Goal: Task Accomplishment & Management: Use online tool/utility

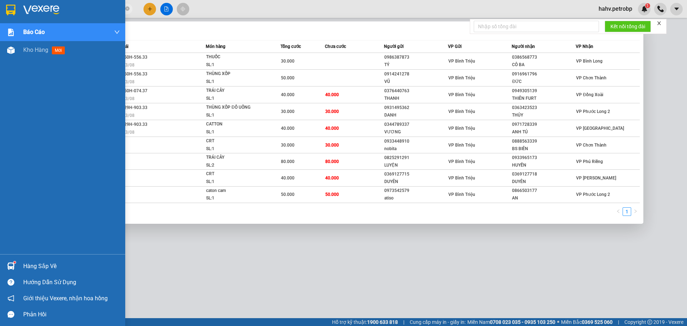
click at [40, 270] on div "Hàng sắp về" at bounding box center [71, 266] width 97 height 11
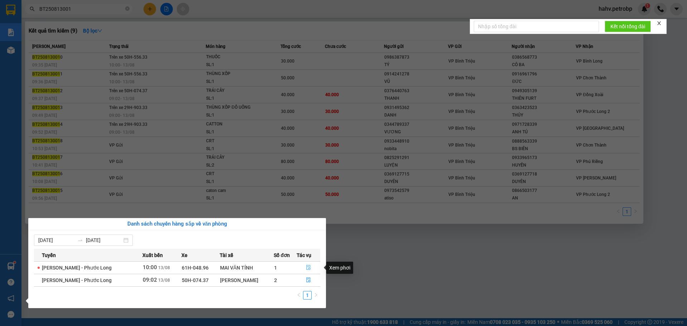
click at [309, 268] on icon "file-done" at bounding box center [308, 267] width 5 height 5
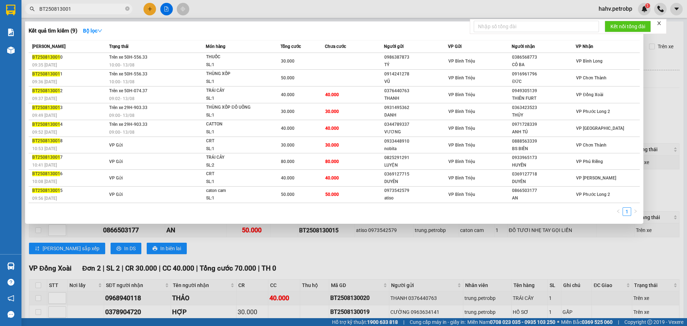
click at [314, 284] on div at bounding box center [343, 163] width 687 height 326
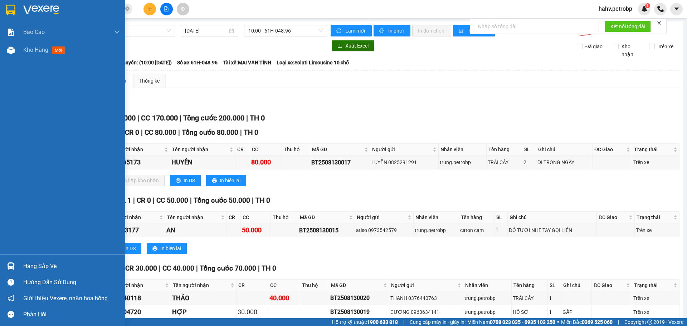
click at [54, 261] on div "Hàng sắp về" at bounding box center [71, 266] width 97 height 11
click at [0, 60] on div "Báo cáo BC tiền tận nơi (nhân viên) Báo cáo 1 (nv): Số tiền đã thu của văn phòn…" at bounding box center [62, 163] width 125 height 326
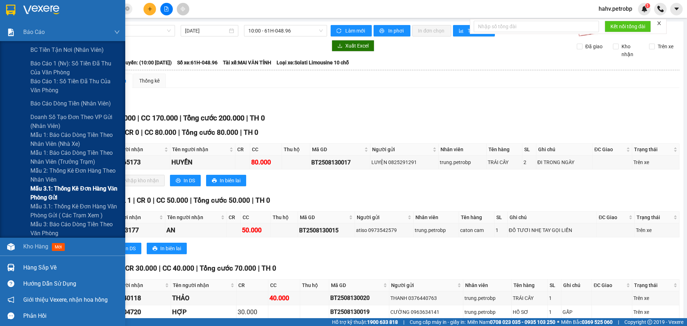
click at [18, 193] on div "Mẫu 3.1: Thống kê đơn hàng văn phòng gửi" at bounding box center [62, 193] width 125 height 18
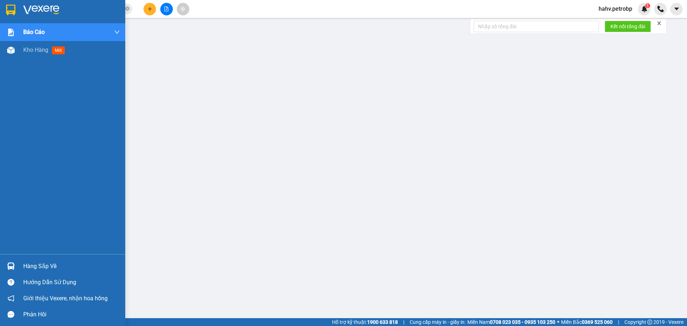
click at [32, 264] on div "Hàng sắp về" at bounding box center [71, 266] width 97 height 11
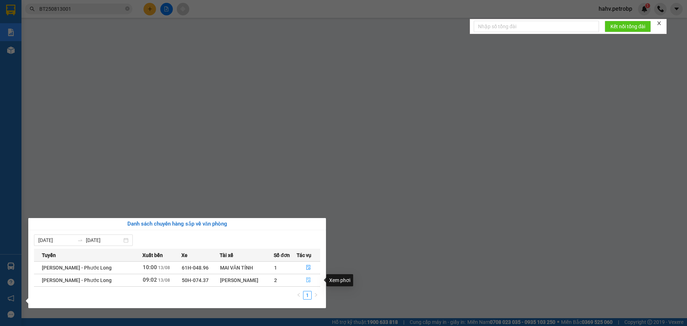
click at [309, 278] on icon "file-done" at bounding box center [308, 280] width 4 height 5
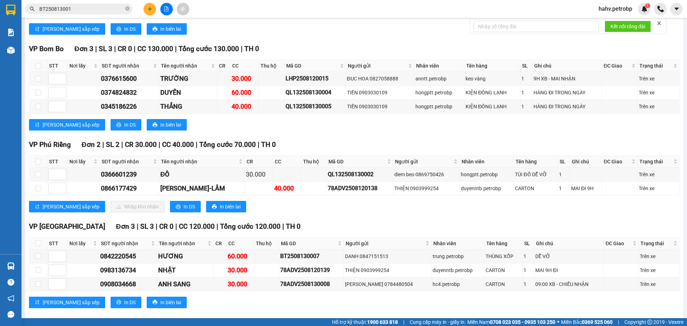
scroll to position [704, 0]
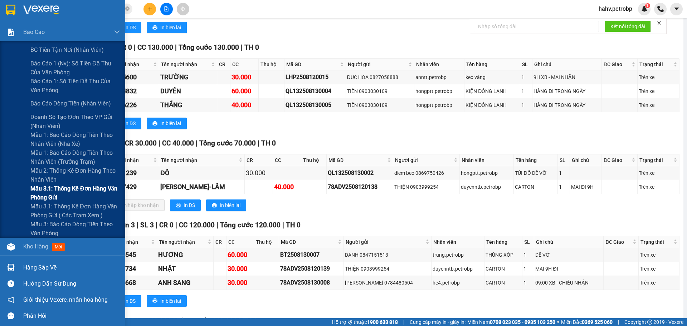
click at [0, 193] on div "Mẫu 3.1: Thống kê đơn hàng văn phòng gửi" at bounding box center [62, 193] width 125 height 18
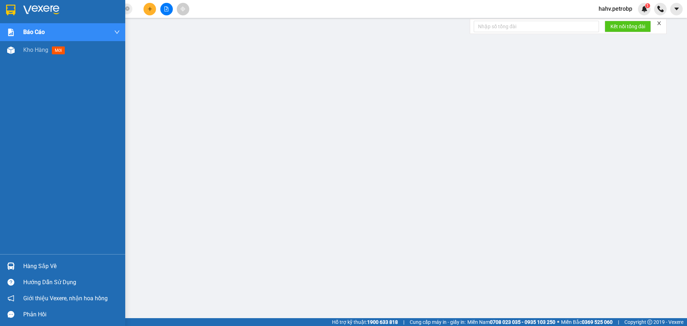
drag, startPoint x: 25, startPoint y: 269, endPoint x: 31, endPoint y: 270, distance: 6.8
click at [25, 269] on div "Hàng sắp về" at bounding box center [71, 266] width 97 height 11
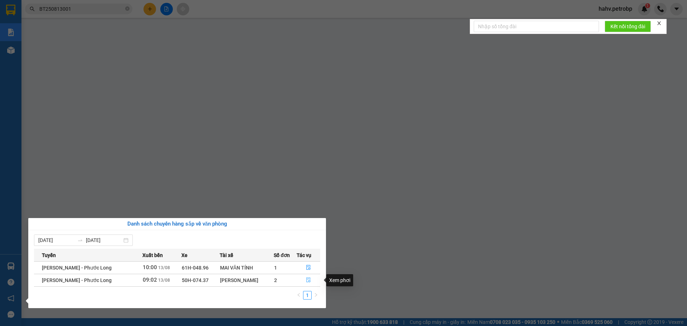
click at [303, 280] on button "button" at bounding box center [308, 280] width 23 height 11
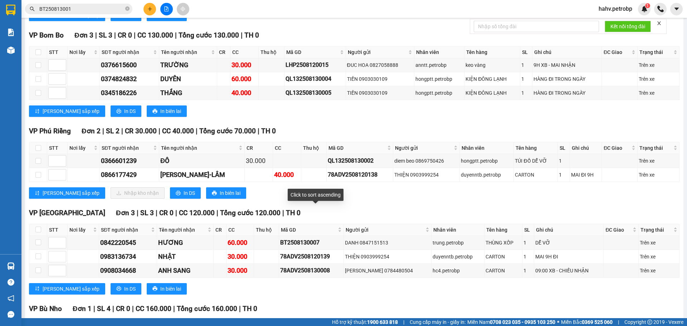
scroll to position [715, 0]
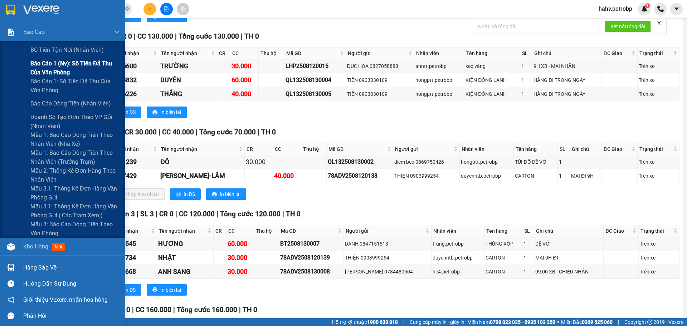
click at [0, 69] on div "Báo cáo 1 (nv): Số tiền đã thu của văn phòng" at bounding box center [62, 68] width 125 height 18
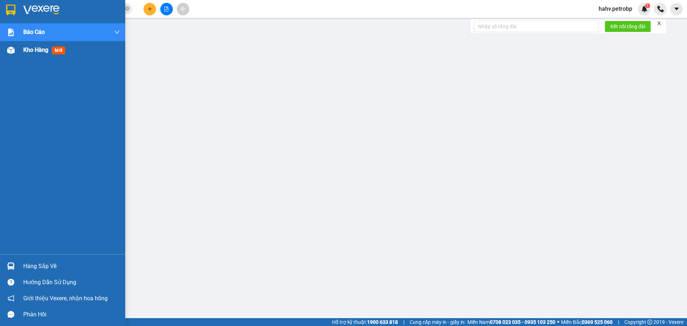
click at [5, 54] on div at bounding box center [11, 50] width 13 height 13
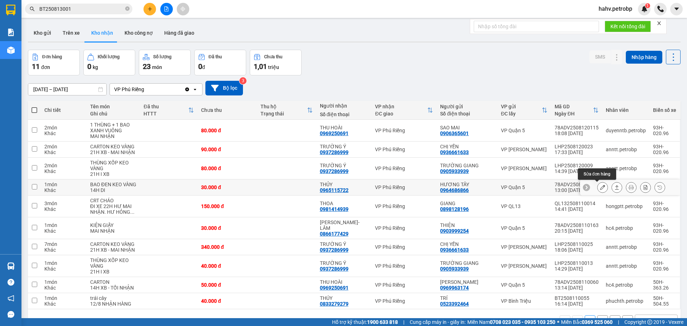
click at [600, 185] on icon at bounding box center [602, 187] width 5 height 5
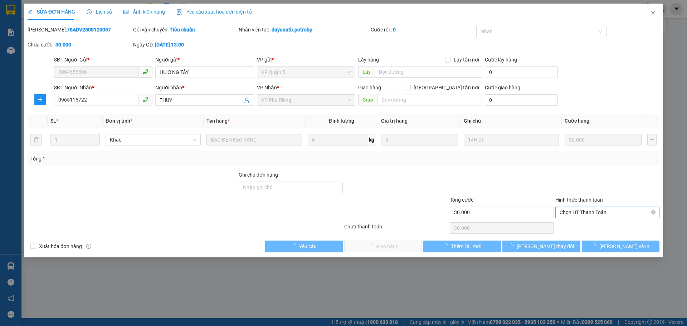
click at [596, 210] on span "Chọn HT Thanh Toán" at bounding box center [608, 212] width 96 height 11
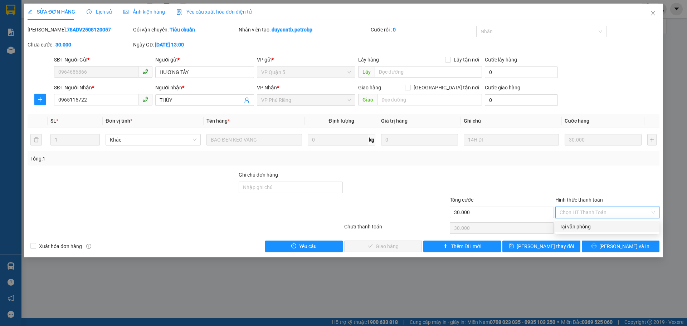
click at [596, 229] on div "Tại văn phòng" at bounding box center [608, 227] width 96 height 8
type input "0"
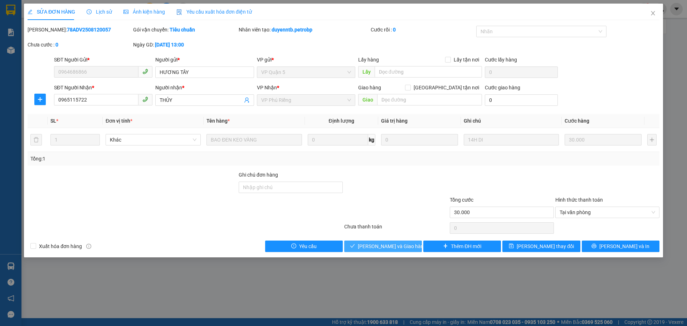
click at [355, 246] on icon "check" at bounding box center [352, 246] width 5 height 4
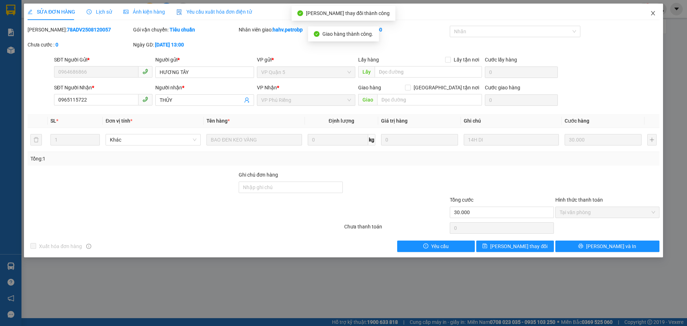
click at [650, 13] on span "Close" at bounding box center [653, 14] width 20 height 20
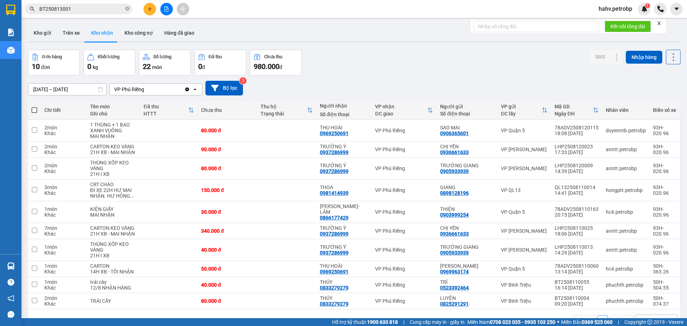
click at [78, 42] on div at bounding box center [354, 42] width 653 height 1
click at [80, 37] on button "Trên xe" at bounding box center [71, 32] width 29 height 17
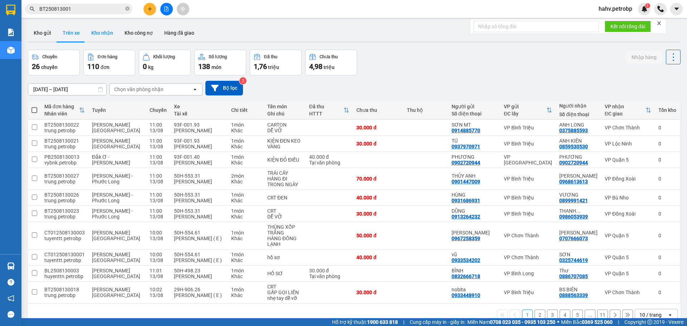
click at [98, 33] on button "Kho nhận" at bounding box center [102, 32] width 33 height 17
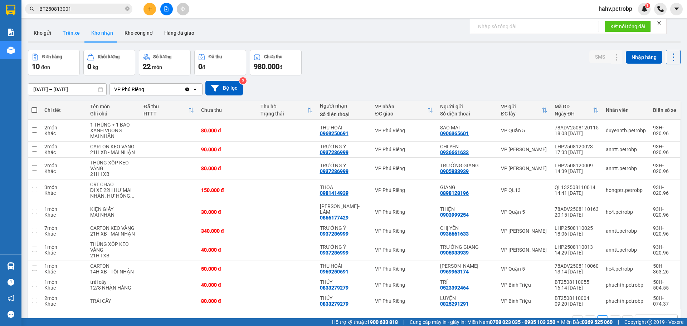
click at [64, 35] on button "Trên xe" at bounding box center [71, 32] width 29 height 17
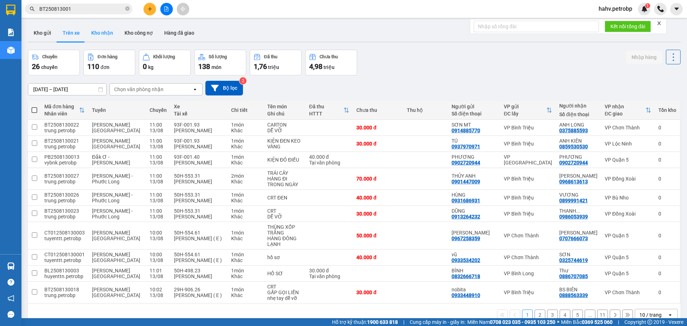
click at [92, 32] on button "Kho nhận" at bounding box center [102, 32] width 33 height 17
type input "[DATE] – [DATE]"
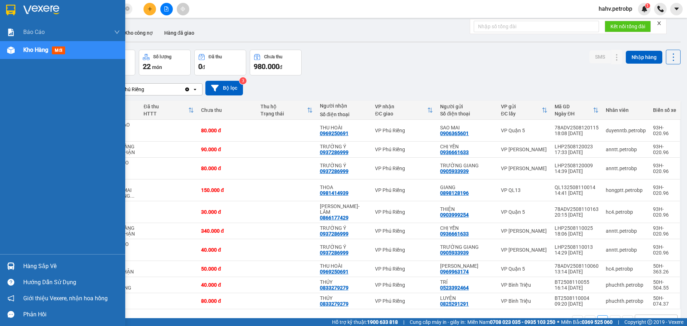
drag, startPoint x: 42, startPoint y: 268, endPoint x: 47, endPoint y: 268, distance: 5.4
click at [42, 268] on div "Hàng sắp về" at bounding box center [71, 266] width 97 height 11
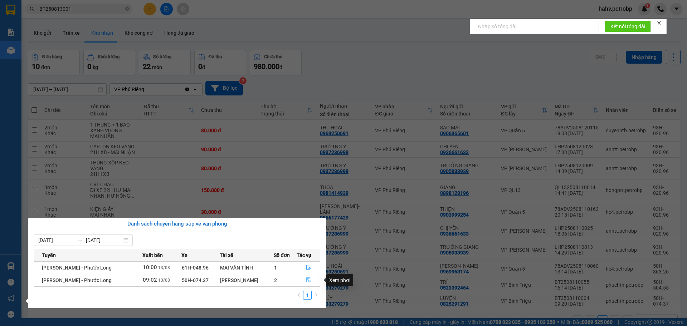
click at [307, 278] on icon "file-done" at bounding box center [308, 280] width 4 height 5
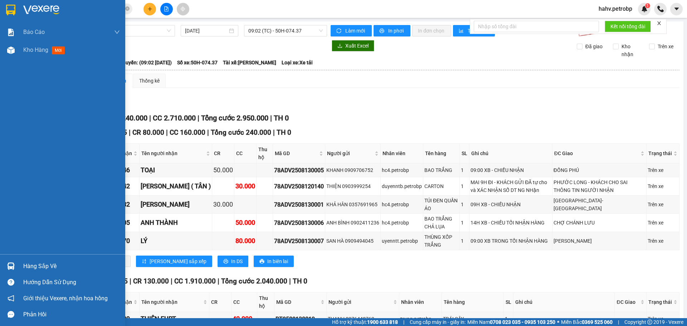
click at [24, 263] on div "Hàng sắp về" at bounding box center [71, 266] width 97 height 11
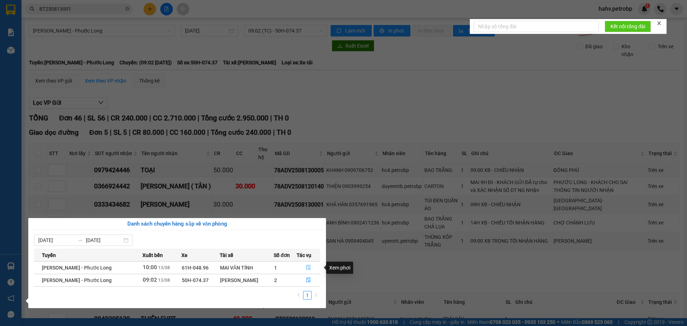
click at [307, 268] on icon "file-done" at bounding box center [308, 267] width 5 height 5
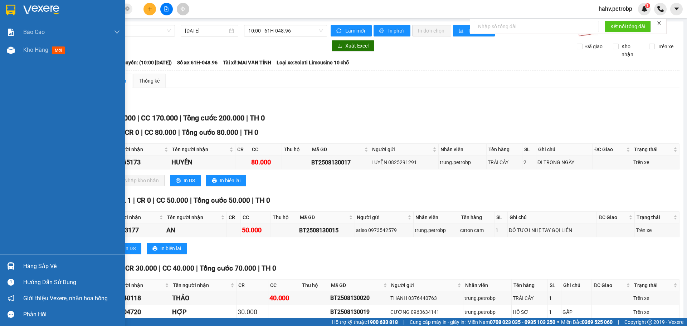
click at [2, 266] on div "Hàng sắp về" at bounding box center [62, 266] width 125 height 16
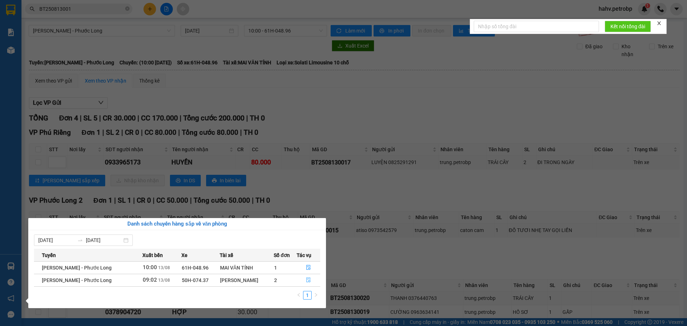
click at [309, 279] on icon "file-done" at bounding box center [308, 280] width 5 height 5
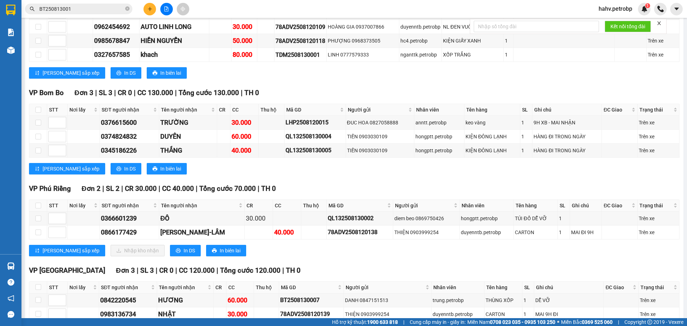
scroll to position [656, 0]
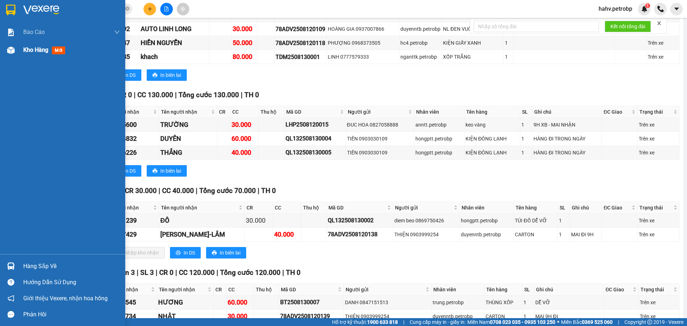
click at [33, 57] on div "Kho hàng mới" at bounding box center [71, 50] width 97 height 18
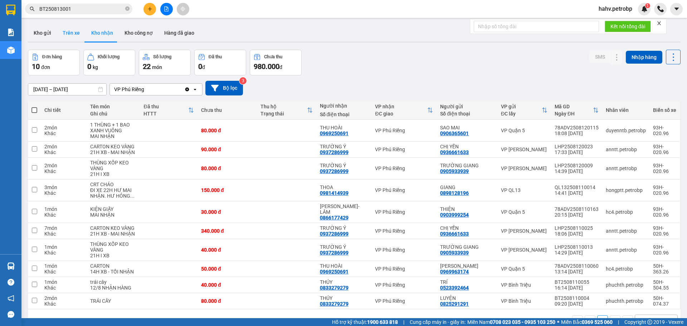
click at [69, 35] on button "Trên xe" at bounding box center [71, 32] width 29 height 17
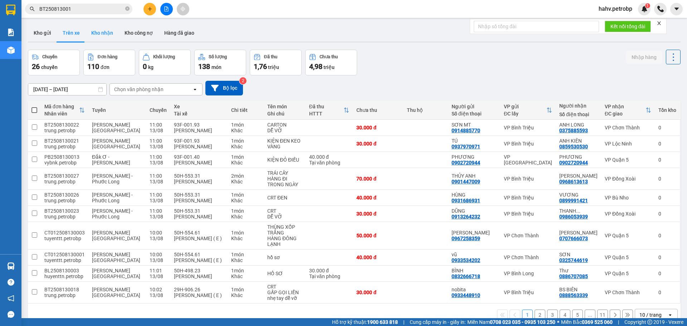
click at [95, 34] on button "Kho nhận" at bounding box center [102, 32] width 33 height 17
type input "[DATE] – [DATE]"
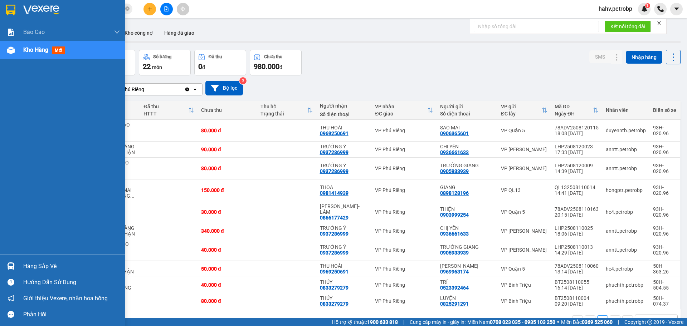
click at [32, 267] on div "Hàng sắp về" at bounding box center [71, 266] width 97 height 11
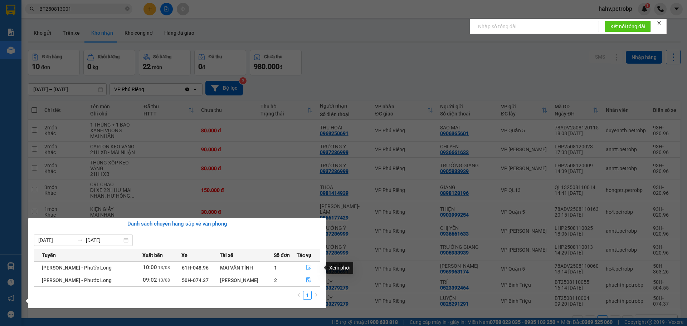
click at [309, 268] on icon "file-done" at bounding box center [308, 267] width 5 height 5
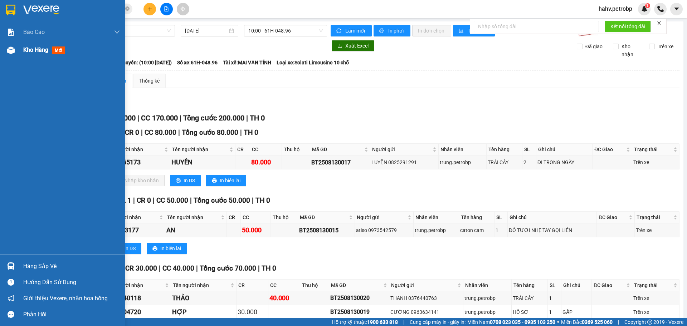
click at [16, 56] on div at bounding box center [11, 50] width 13 height 13
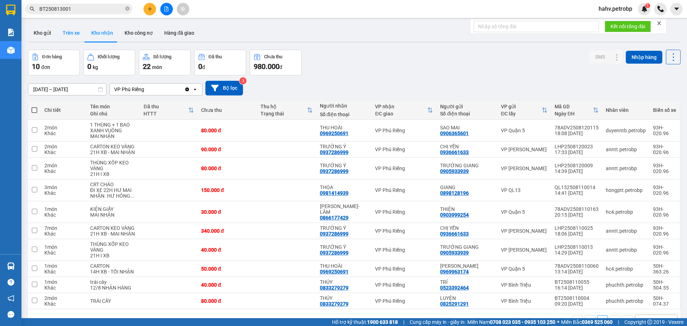
click at [82, 36] on button "Trên xe" at bounding box center [71, 32] width 29 height 17
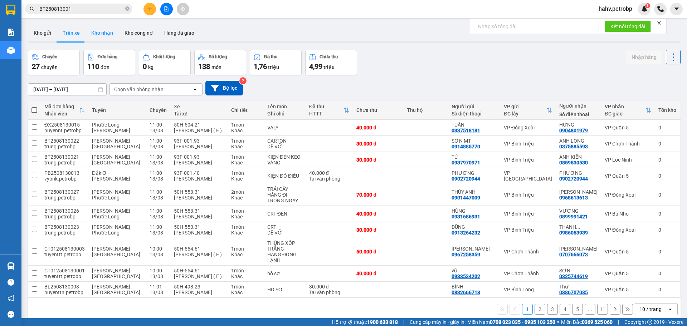
click at [99, 33] on button "Kho nhận" at bounding box center [102, 32] width 33 height 17
type input "[DATE] – [DATE]"
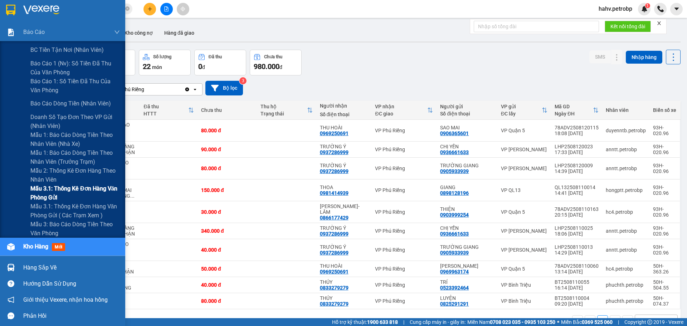
click at [1, 187] on div "Mẫu 3.1: Thống kê đơn hàng văn phòng gửi" at bounding box center [62, 193] width 125 height 18
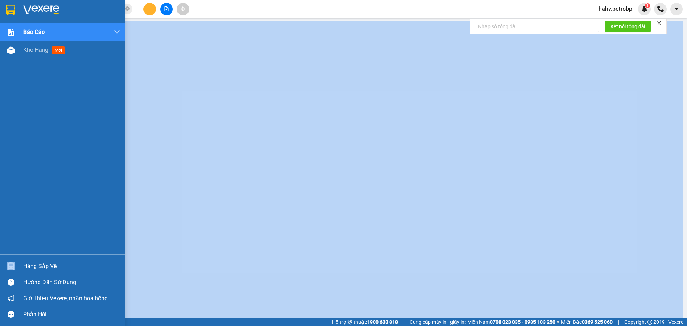
drag, startPoint x: 30, startPoint y: 259, endPoint x: 31, endPoint y: 263, distance: 3.7
click at [31, 262] on div "Hàng sắp về" at bounding box center [62, 266] width 125 height 16
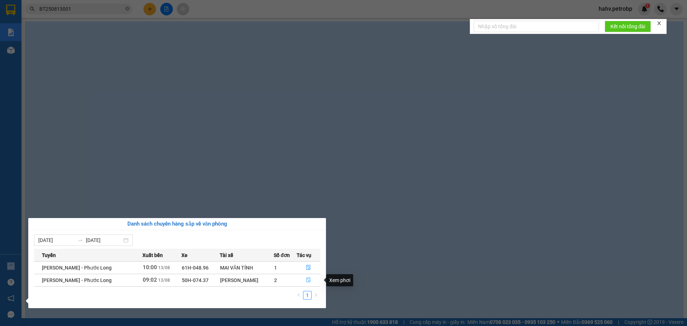
click at [304, 281] on button "button" at bounding box center [308, 280] width 23 height 11
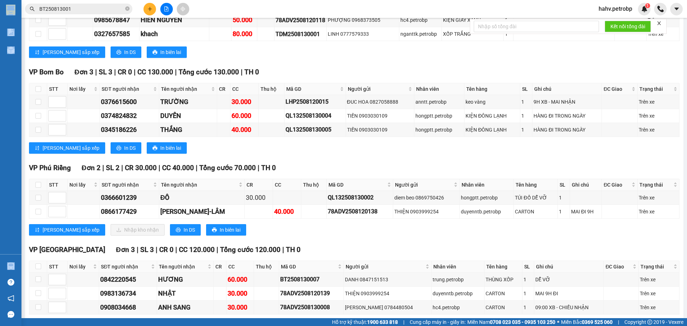
scroll to position [692, 0]
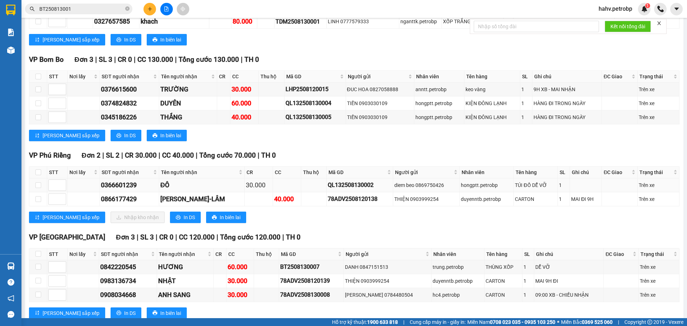
click at [126, 193] on td "0366601239" at bounding box center [129, 186] width 59 height 14
click at [125, 190] on div "0366601239" at bounding box center [129, 185] width 57 height 10
copy div "0366601239"
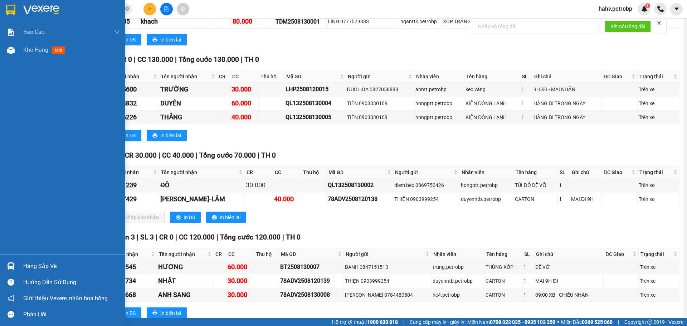
click at [18, 60] on div "Báo cáo BC tiền tận nơi (nhân viên) Báo cáo 1 (nv): Số tiền đã thu của văn phòn…" at bounding box center [62, 138] width 125 height 231
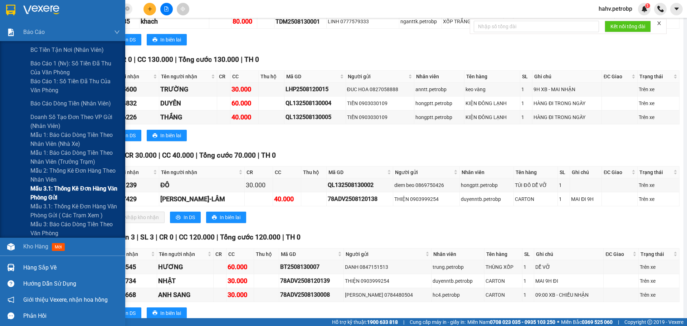
click at [16, 186] on div "Mẫu 3.1: Thống kê đơn hàng văn phòng gửi" at bounding box center [62, 193] width 125 height 18
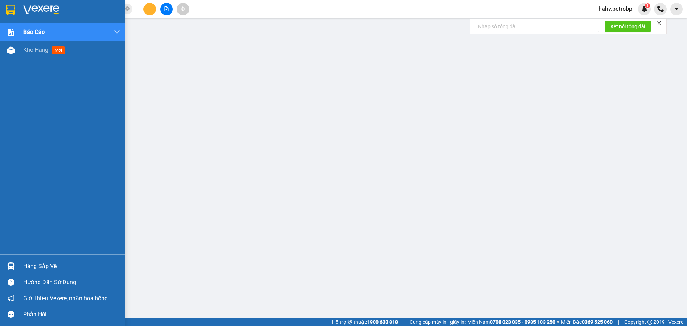
click at [18, 257] on div "Hàng sắp về Hướng dẫn sử dụng Giới thiệu Vexere, nhận hoa hồng Phản hồi" at bounding box center [62, 288] width 125 height 68
click at [26, 261] on div "Hàng sắp về" at bounding box center [62, 266] width 125 height 16
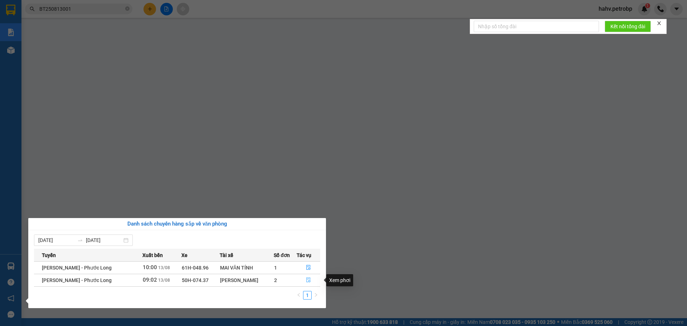
click at [306, 281] on icon "file-done" at bounding box center [308, 280] width 5 height 5
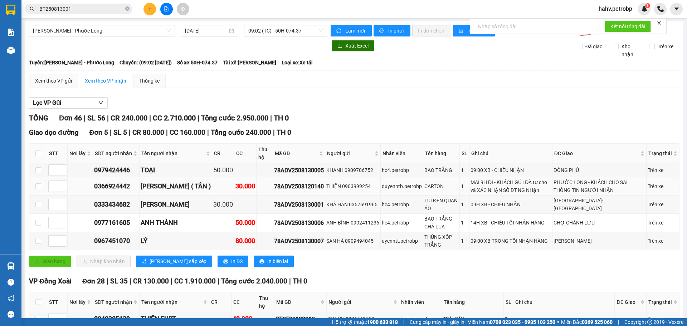
click at [295, 187] on div "78ADV2508120140" at bounding box center [299, 186] width 50 height 9
copy div "78ADV2508120140"
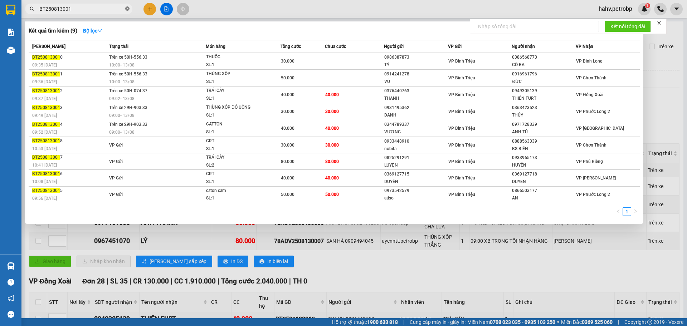
click at [127, 10] on icon "close-circle" at bounding box center [127, 8] width 4 height 4
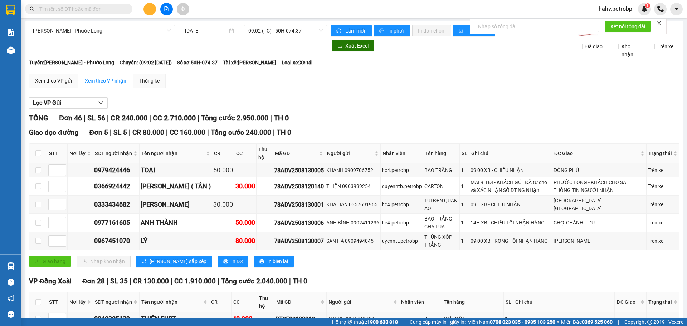
drag, startPoint x: 125, startPoint y: 8, endPoint x: 116, endPoint y: 4, distance: 10.1
drag, startPoint x: 116, startPoint y: 4, endPoint x: 106, endPoint y: 6, distance: 10.1
paste input "78ADV2508120140"
type input "78ADV2508120140"
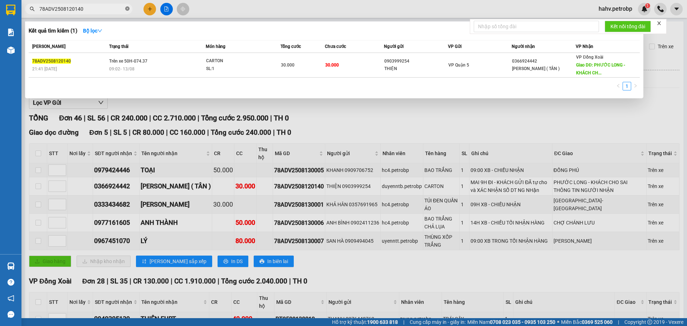
click at [125, 8] on icon "close-circle" at bounding box center [127, 8] width 4 height 4
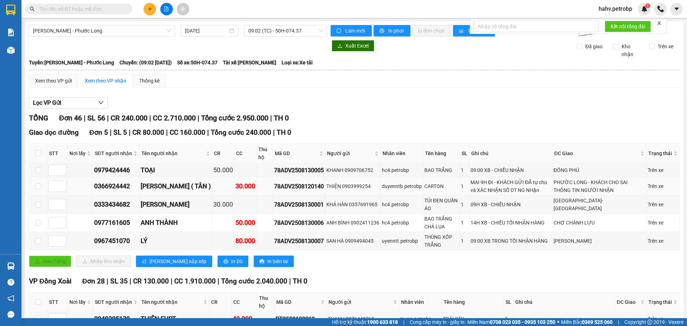
click at [112, 181] on td "0366924442" at bounding box center [116, 187] width 47 height 18
copy div "0366924442"
paste input "0366924442"
type input "0366924442"
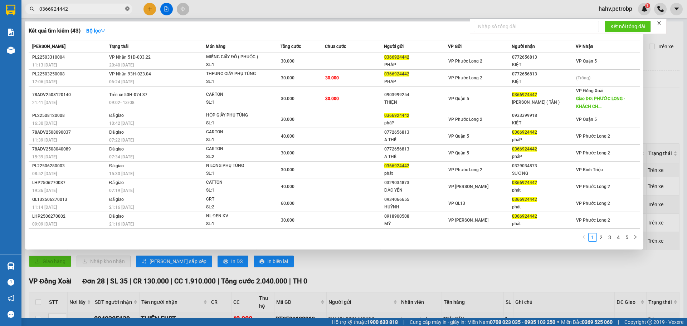
click at [127, 6] on span at bounding box center [127, 9] width 4 height 7
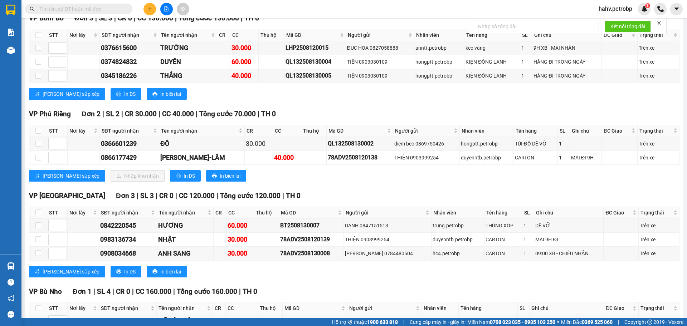
scroll to position [740, 0]
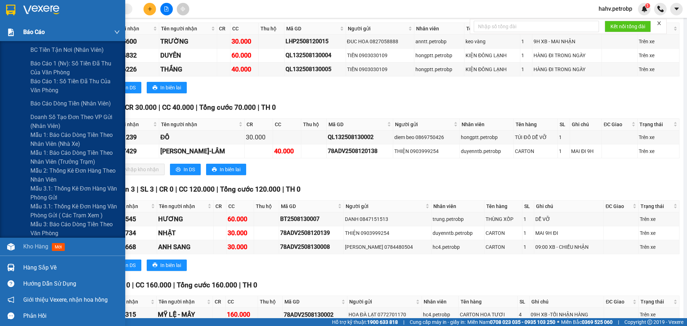
click at [7, 37] on div at bounding box center [11, 32] width 13 height 13
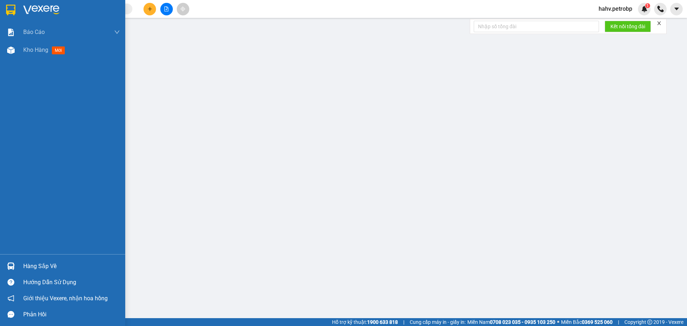
scroll to position [29, 0]
click at [37, 51] on span "Kho hàng" at bounding box center [35, 50] width 25 height 7
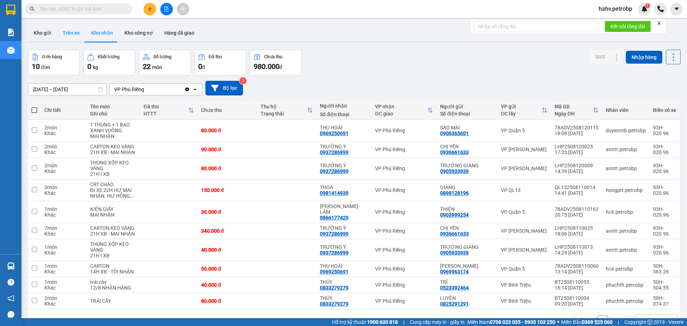
click at [80, 34] on button "Trên xe" at bounding box center [71, 32] width 29 height 17
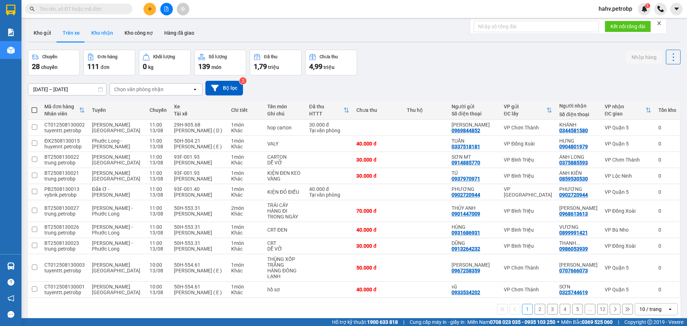
click at [104, 35] on button "Kho nhận" at bounding box center [102, 32] width 33 height 17
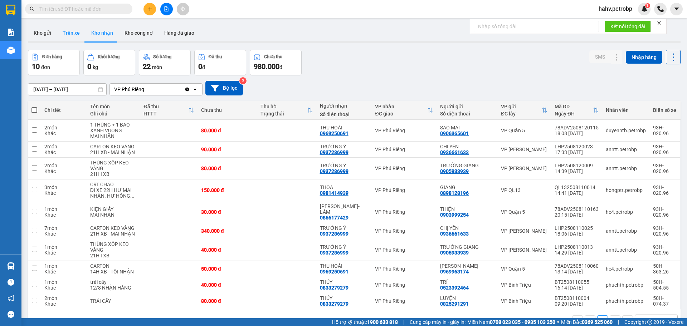
click at [81, 30] on button "Trên xe" at bounding box center [71, 32] width 29 height 17
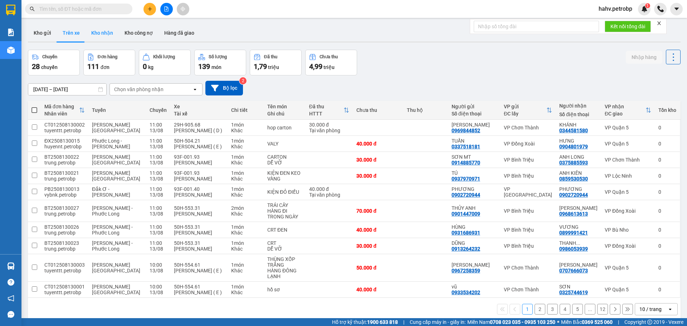
click at [98, 32] on button "Kho nhận" at bounding box center [102, 32] width 33 height 17
type input "[DATE] – [DATE]"
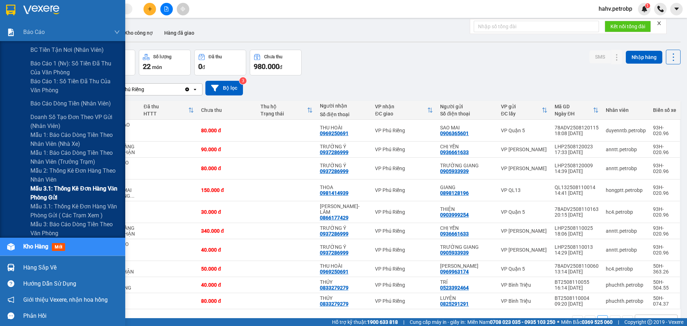
click at [5, 194] on div "Mẫu 3.1: Thống kê đơn hàng văn phòng gửi" at bounding box center [62, 193] width 125 height 18
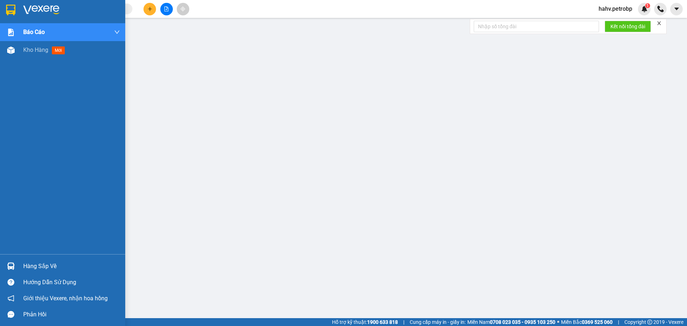
click at [49, 265] on div "Hàng sắp về" at bounding box center [71, 266] width 97 height 11
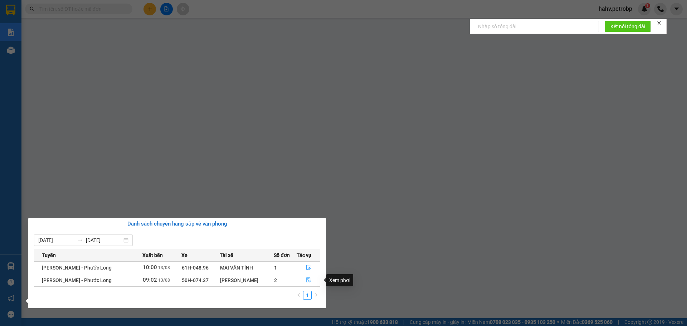
click at [307, 280] on icon "file-done" at bounding box center [308, 280] width 5 height 5
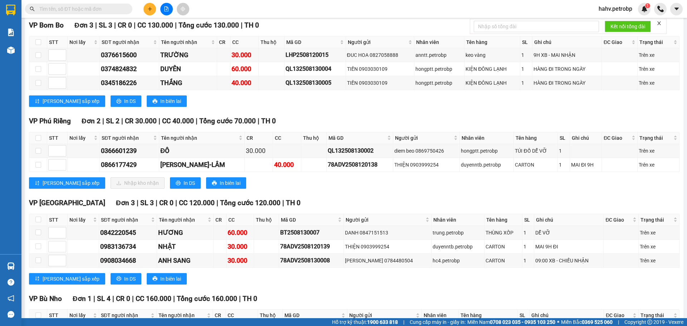
scroll to position [728, 0]
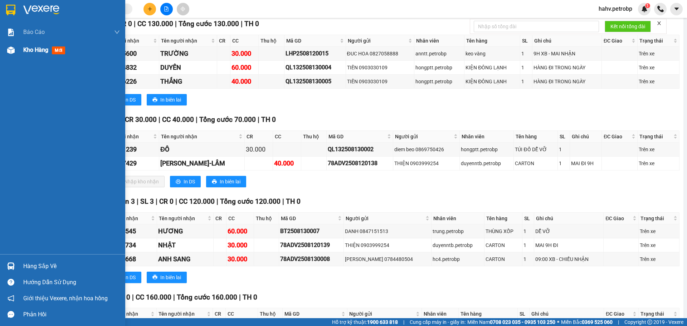
click at [34, 47] on span "Kho hàng" at bounding box center [35, 50] width 25 height 7
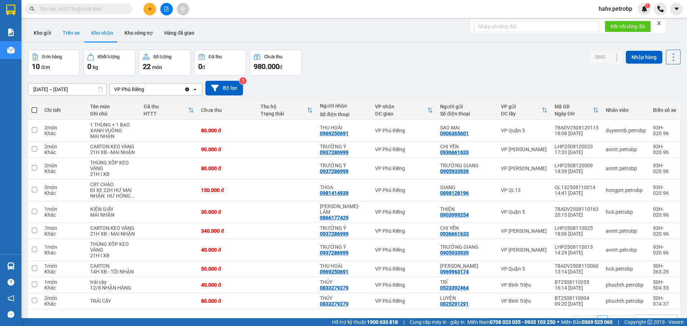
click at [75, 29] on button "Trên xe" at bounding box center [71, 32] width 29 height 17
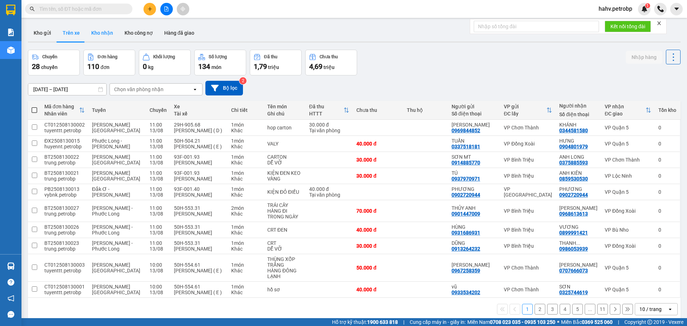
click at [101, 31] on button "Kho nhận" at bounding box center [102, 32] width 33 height 17
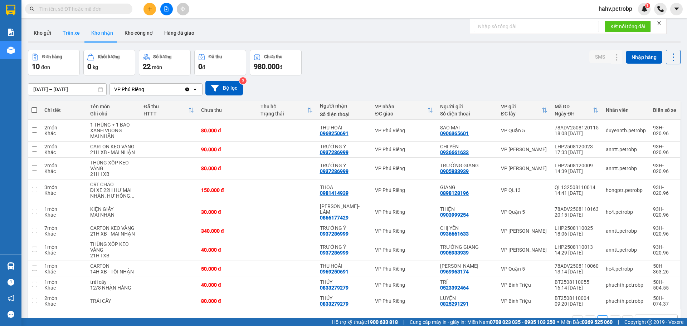
click at [72, 35] on button "Trên xe" at bounding box center [71, 32] width 29 height 17
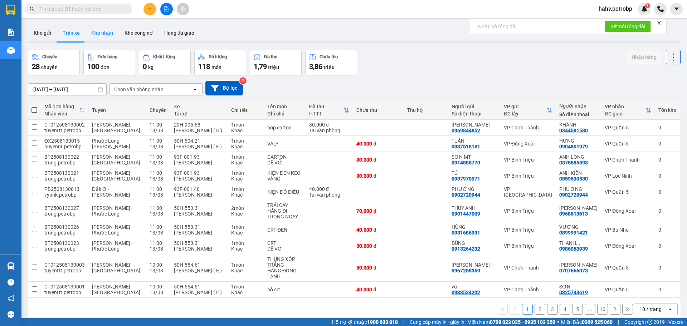
click at [107, 38] on button "Kho nhận" at bounding box center [102, 32] width 33 height 17
type input "[DATE] – [DATE]"
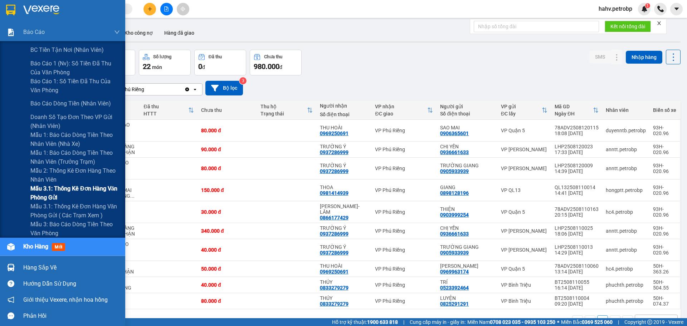
click at [0, 200] on div "Mẫu 3.1: Thống kê đơn hàng văn phòng gửi" at bounding box center [62, 193] width 125 height 18
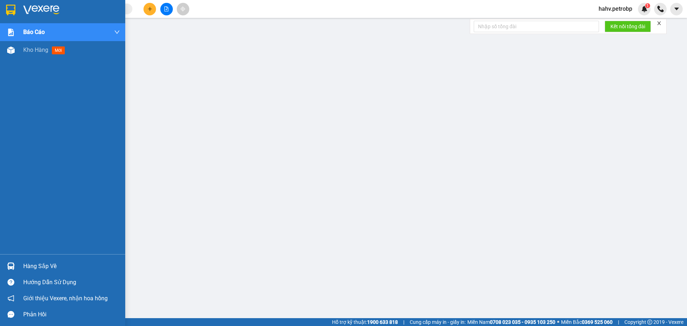
click at [29, 262] on div "Hàng sắp về" at bounding box center [71, 266] width 97 height 11
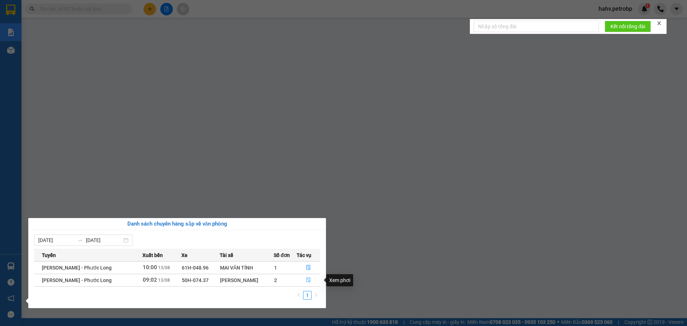
click at [307, 280] on icon "file-done" at bounding box center [308, 280] width 4 height 5
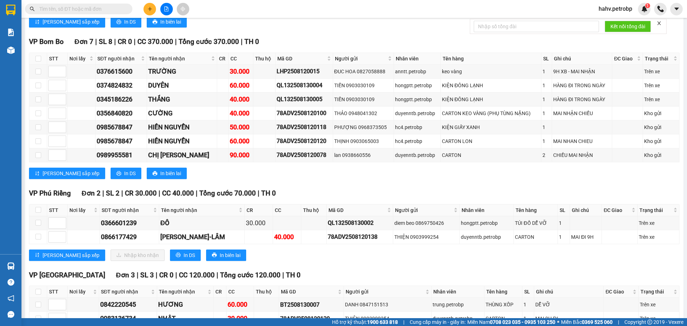
scroll to position [836, 0]
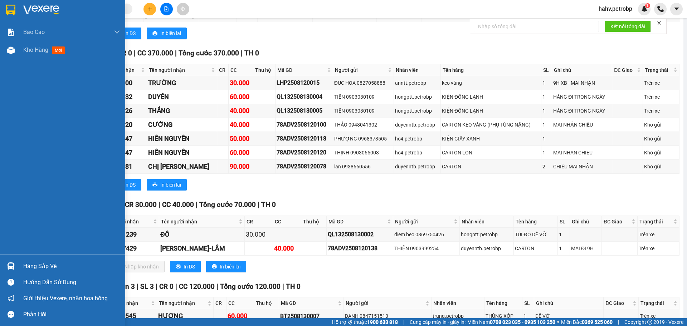
click at [33, 268] on div "Hàng sắp về" at bounding box center [71, 266] width 97 height 11
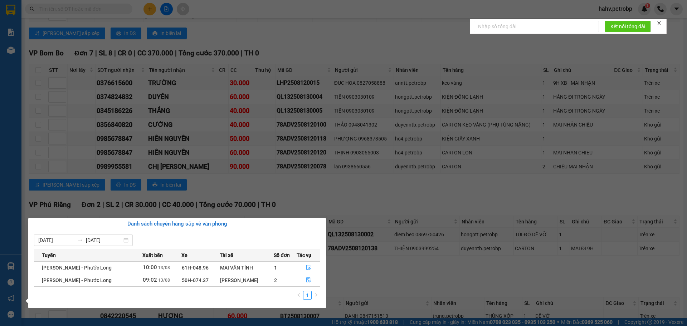
drag, startPoint x: 0, startPoint y: 224, endPoint x: 1, endPoint y: 196, distance: 28.3
click at [0, 223] on div "Báo cáo BC tiền tận nơi (nhân viên) Báo cáo 1 (nv): Số tiền đã thu của văn phòn…" at bounding box center [10, 163] width 21 height 326
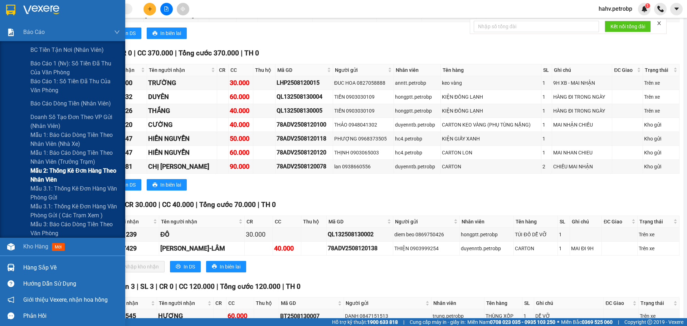
click at [4, 181] on div "Mẫu 2: Thống kê đơn hàng theo nhân viên" at bounding box center [62, 175] width 125 height 18
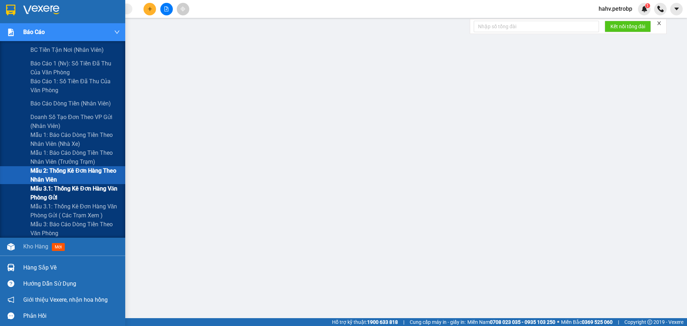
click at [7, 190] on div "Mẫu 3.1: Thống kê đơn hàng văn phòng gửi" at bounding box center [62, 193] width 125 height 18
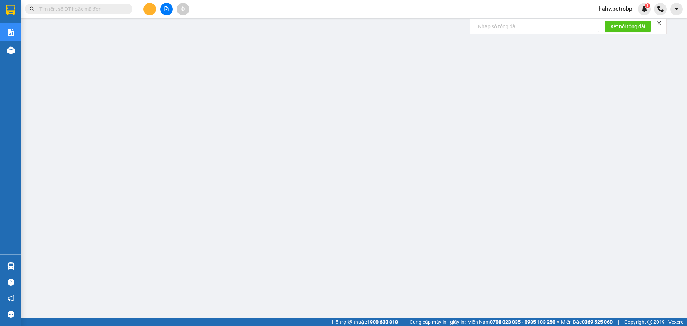
click at [22, 267] on main at bounding box center [343, 159] width 687 height 319
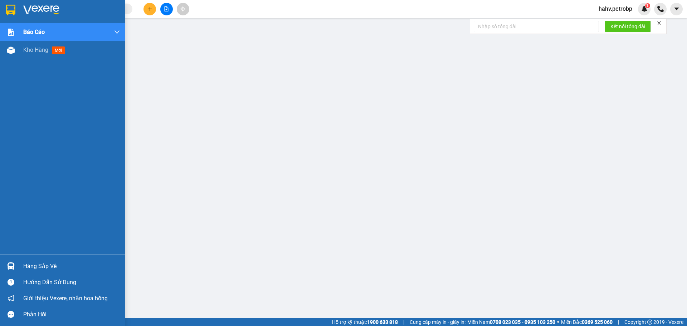
click at [16, 263] on div at bounding box center [11, 266] width 13 height 13
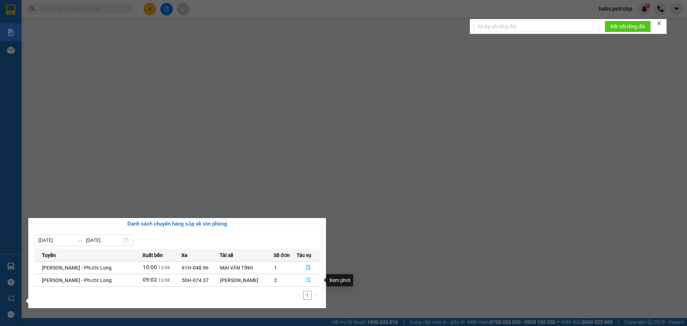
click at [307, 281] on icon "file-done" at bounding box center [308, 280] width 5 height 5
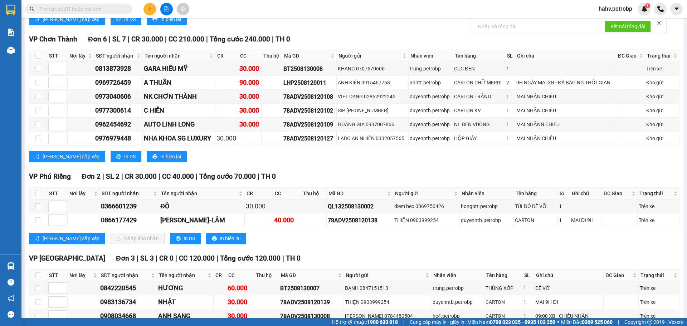
scroll to position [1157, 0]
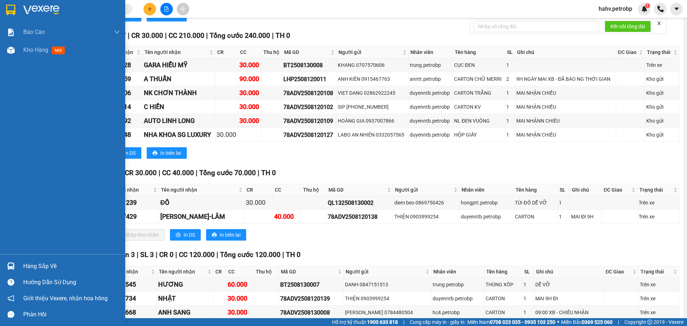
click at [13, 262] on div at bounding box center [11, 266] width 13 height 13
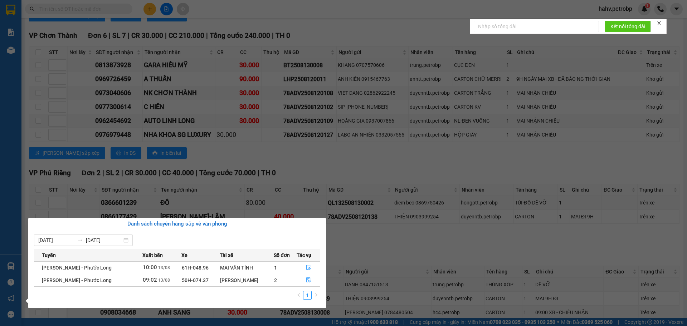
click at [0, 183] on div "Báo cáo BC tiền tận nơi (nhân viên) Báo cáo 1 (nv): Số tiền đã thu của văn phòn…" at bounding box center [10, 163] width 21 height 326
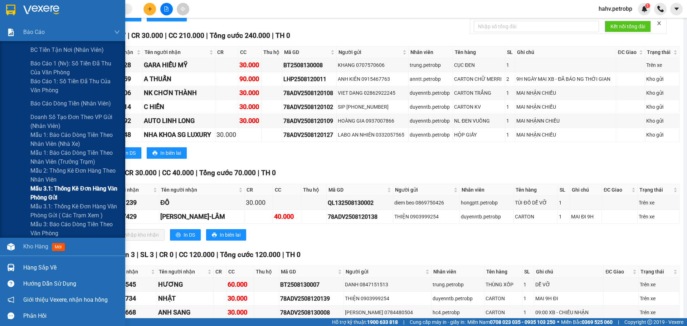
click at [4, 187] on div "Mẫu 3.1: Thống kê đơn hàng văn phòng gửi" at bounding box center [62, 193] width 125 height 18
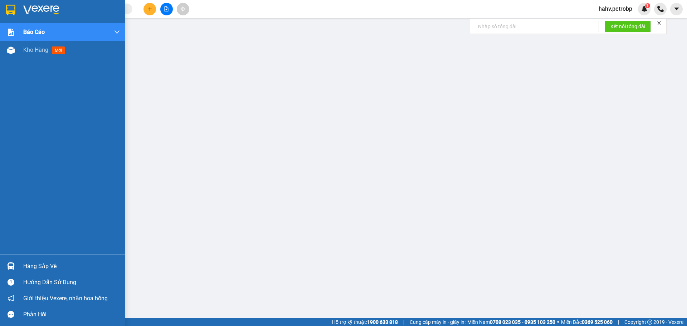
click at [40, 265] on div "Hàng sắp về" at bounding box center [71, 266] width 97 height 11
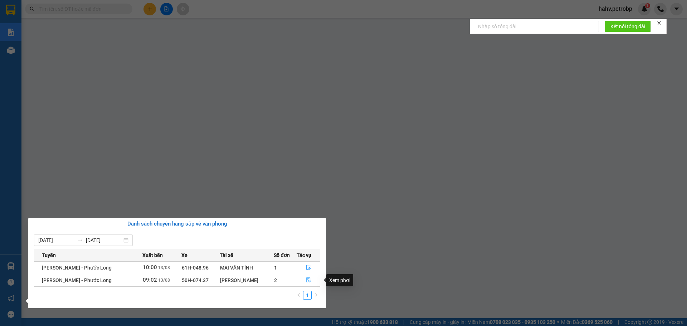
click at [300, 282] on button "button" at bounding box center [308, 280] width 23 height 11
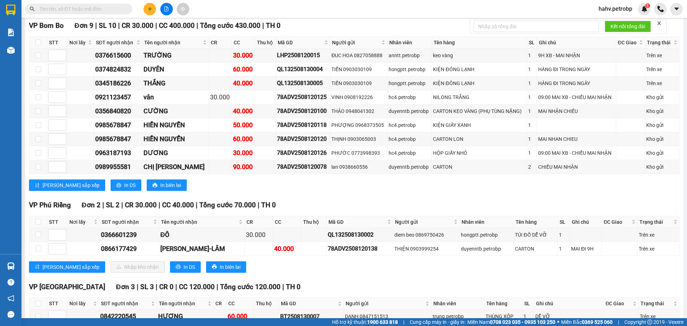
scroll to position [871, 0]
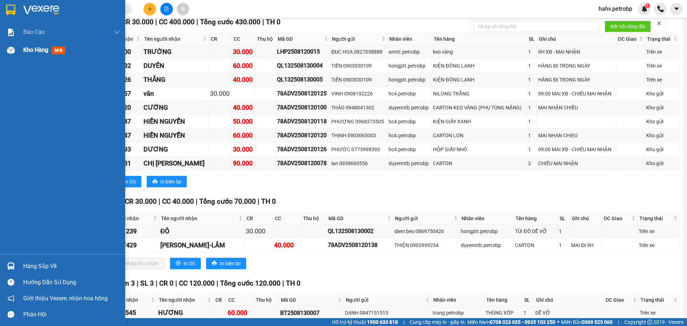
click at [38, 48] on span "Kho hàng" at bounding box center [35, 50] width 25 height 7
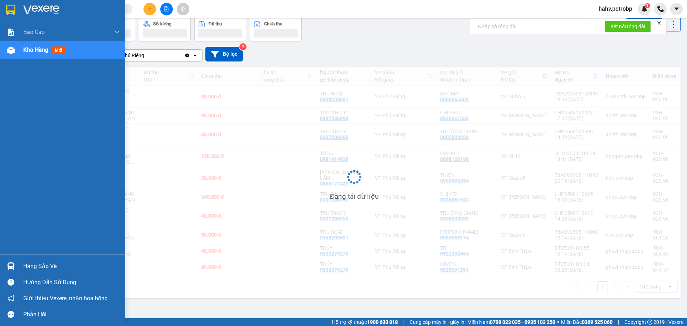
scroll to position [33, 0]
click at [36, 268] on div "Hàng sắp về" at bounding box center [71, 266] width 97 height 11
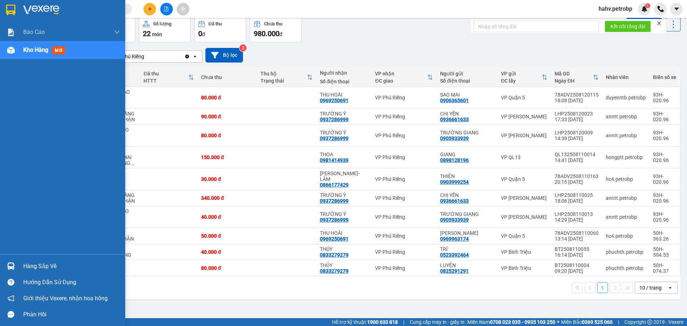
drag, startPoint x: 0, startPoint y: 212, endPoint x: 0, endPoint y: 14, distance: 197.2
click at [0, 209] on div "Báo cáo BC tiền tận nơi (nhân viên) Báo cáo 1 (nv): Số tiền đã thu của văn phòn…" at bounding box center [62, 163] width 125 height 326
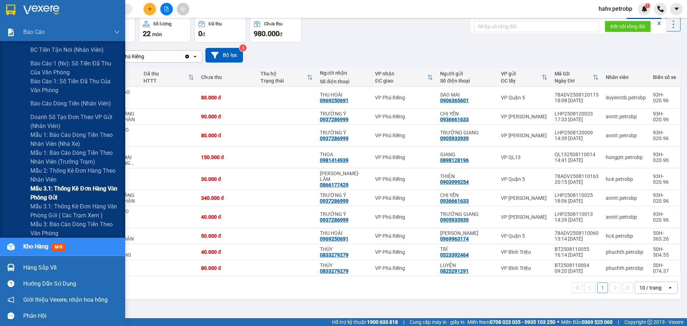
click at [9, 194] on div "Mẫu 3.1: Thống kê đơn hàng văn phòng gửi" at bounding box center [62, 193] width 125 height 18
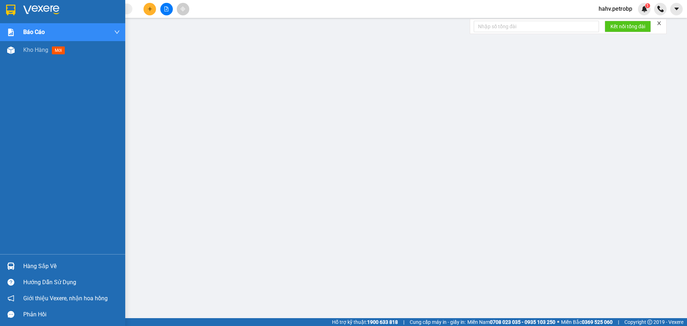
click at [22, 266] on div "Hàng sắp về" at bounding box center [62, 266] width 125 height 16
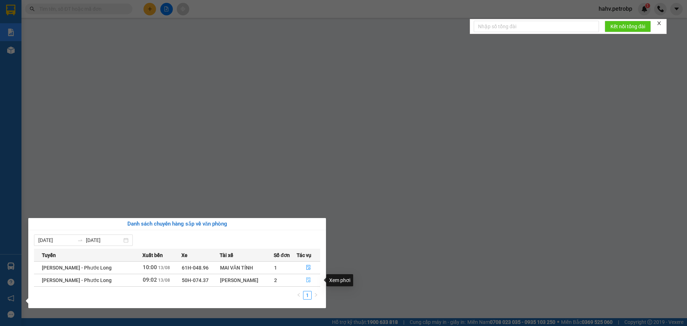
click at [309, 278] on icon "file-done" at bounding box center [308, 280] width 5 height 5
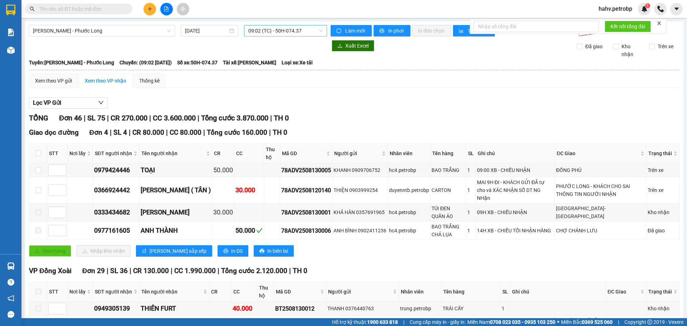
click at [291, 30] on span "09:02 (TC) - 50H-074.37" at bounding box center [285, 30] width 74 height 11
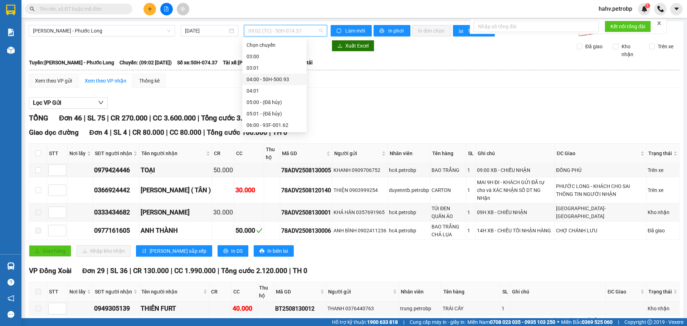
click at [285, 80] on div "04:00 - 50H-500.93" at bounding box center [275, 80] width 56 height 8
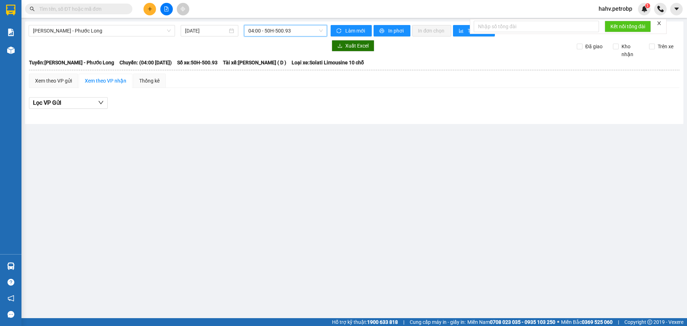
click at [301, 34] on span "04:00 - 50H-500.93" at bounding box center [285, 30] width 74 height 11
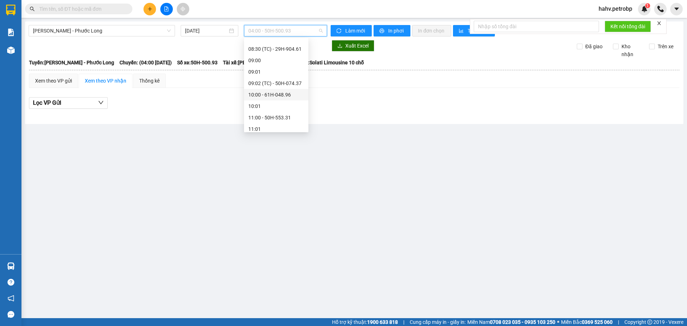
scroll to position [131, 0]
click at [284, 94] on div "09:02 (TC) - 50H-074.37" at bounding box center [276, 97] width 56 height 8
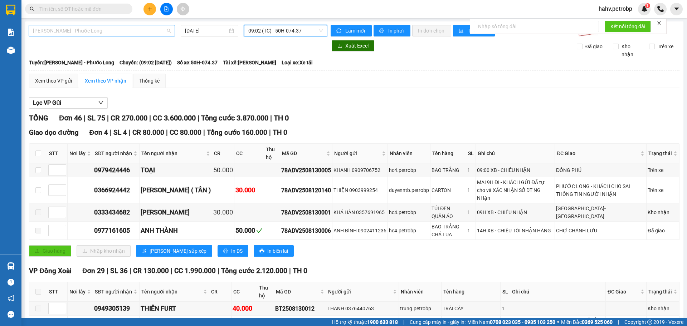
click at [117, 35] on span "[PERSON_NAME] - Phước Long" at bounding box center [102, 30] width 138 height 11
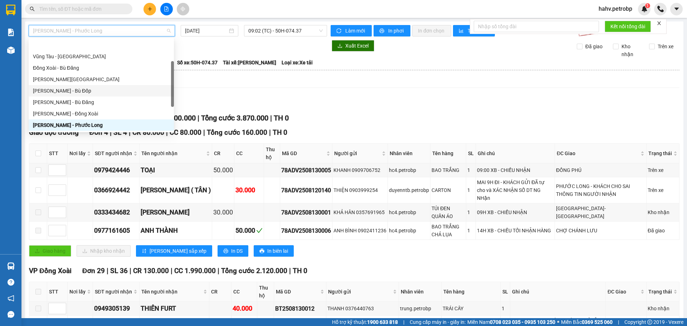
scroll to position [81, 0]
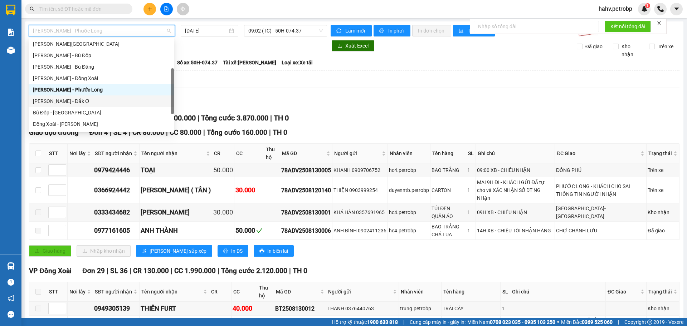
click at [97, 105] on div "[PERSON_NAME] - Đắk Ơ" at bounding box center [101, 101] width 145 height 11
type input "[DATE]"
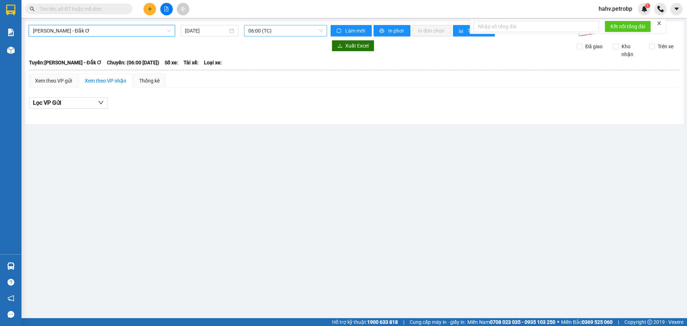
click at [296, 35] on span "06:00 (TC)" at bounding box center [285, 30] width 74 height 11
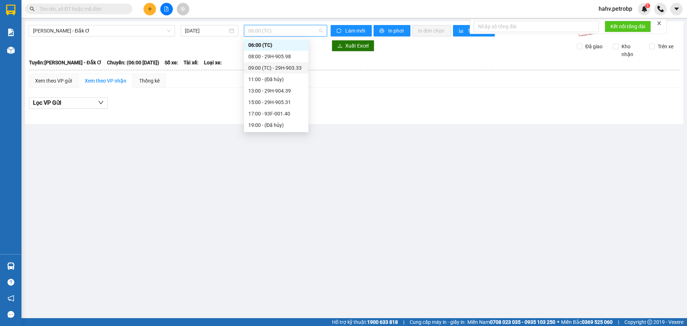
click at [295, 63] on div "09:00 (TC) - 29H-903.33" at bounding box center [276, 67] width 64 height 11
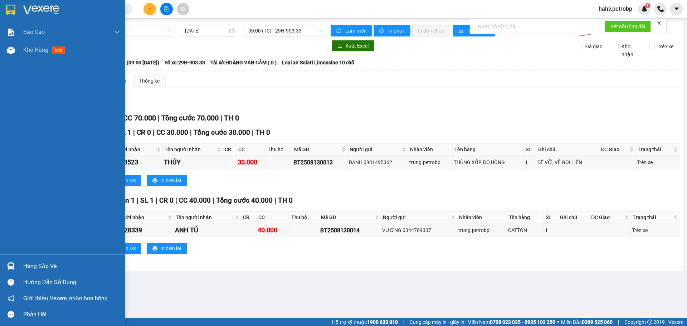
click at [33, 264] on div "Hàng sắp về" at bounding box center [71, 266] width 97 height 11
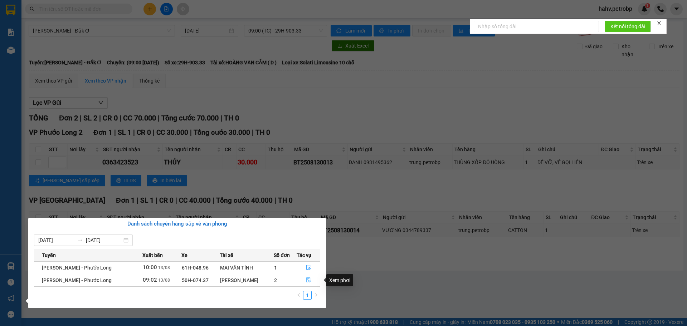
click at [306, 279] on icon "file-done" at bounding box center [308, 280] width 5 height 5
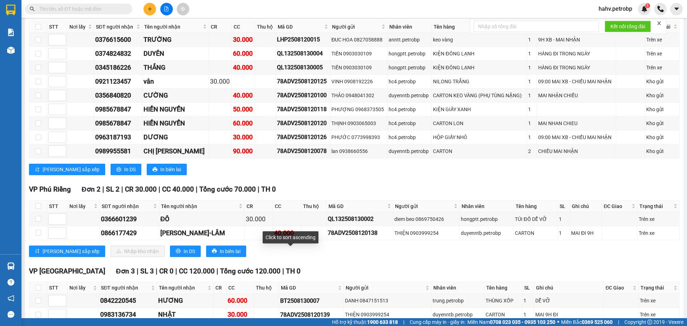
scroll to position [907, 0]
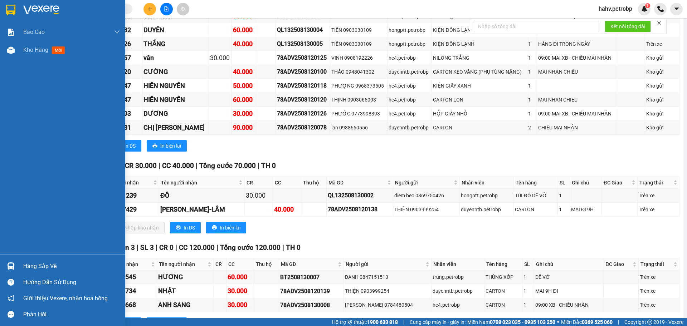
click at [15, 261] on div at bounding box center [11, 266] width 13 height 13
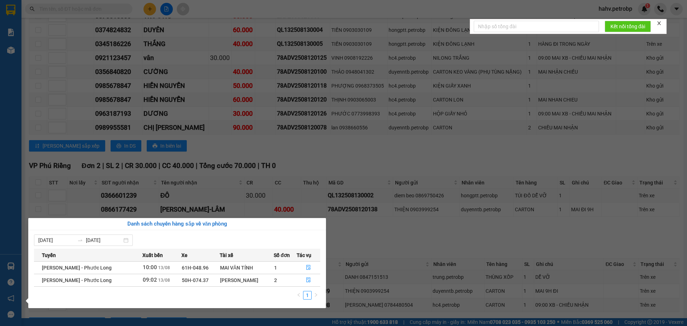
click at [0, 252] on div "Báo cáo BC tiền tận nơi (nhân viên) Báo cáo 1 (nv): Số tiền đã thu của văn phòn…" at bounding box center [10, 163] width 21 height 326
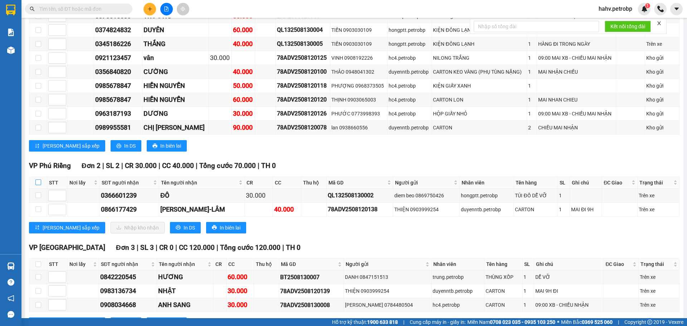
click at [37, 184] on input "checkbox" at bounding box center [38, 183] width 6 height 6
checkbox input "true"
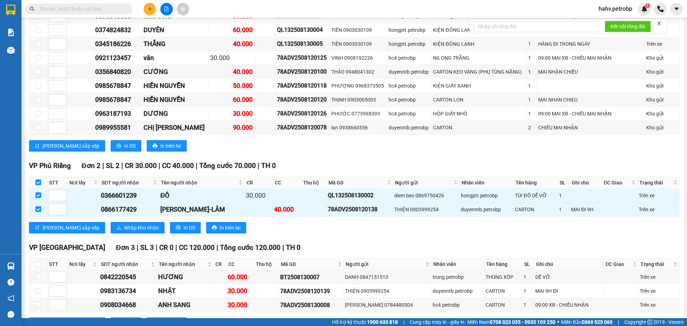
checkbox input "true"
click at [124, 225] on span "Nhập kho nhận" at bounding box center [141, 228] width 35 height 8
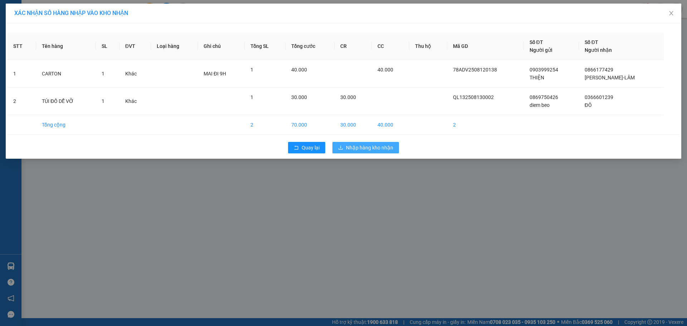
click at [386, 147] on span "Nhập hàng kho nhận" at bounding box center [369, 148] width 47 height 8
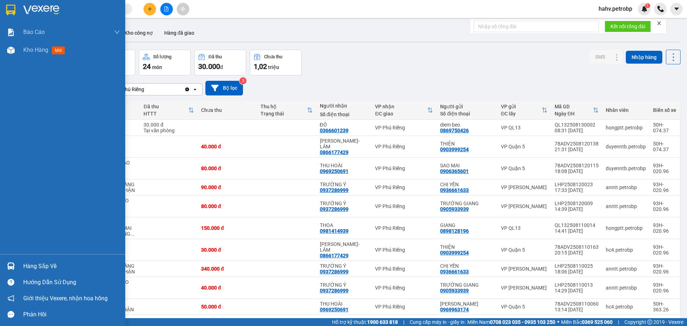
click at [36, 264] on div "Hàng sắp về" at bounding box center [71, 266] width 97 height 11
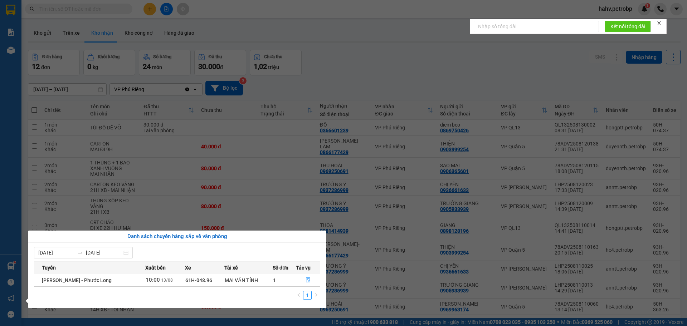
drag, startPoint x: 0, startPoint y: 193, endPoint x: 3, endPoint y: 156, distance: 36.9
click at [0, 192] on div "Báo cáo BC tiền tận nơi (nhân viên) Báo cáo 1 (nv): Số tiền đã thu của văn phòn…" at bounding box center [10, 163] width 21 height 326
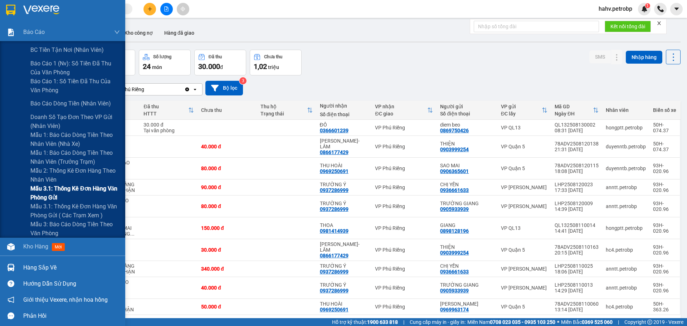
click at [6, 187] on div "Mẫu 3.1: Thống kê đơn hàng văn phòng gửi" at bounding box center [62, 193] width 125 height 18
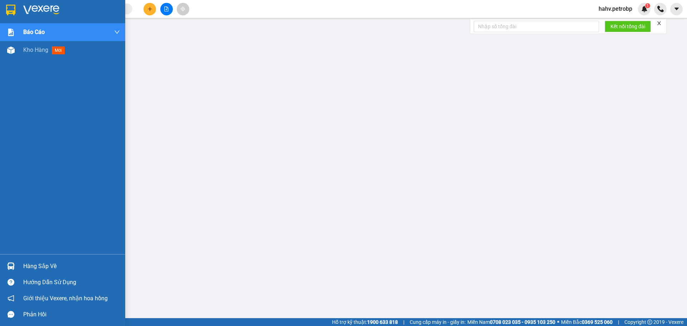
click at [11, 263] on img at bounding box center [11, 267] width 8 height 8
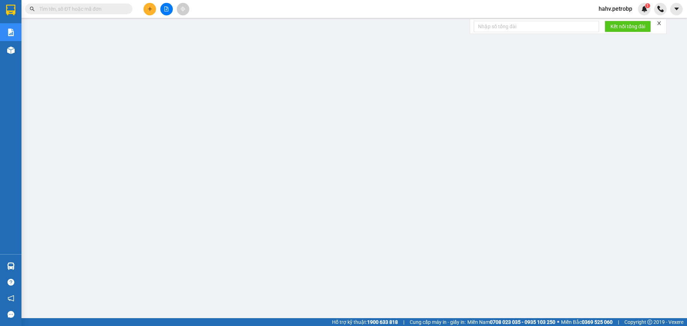
paste input "ĐX250813001"
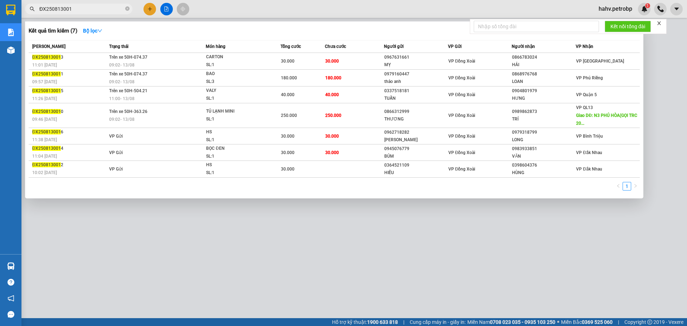
type input "ĐX250813001"
click at [319, 259] on div at bounding box center [343, 163] width 687 height 326
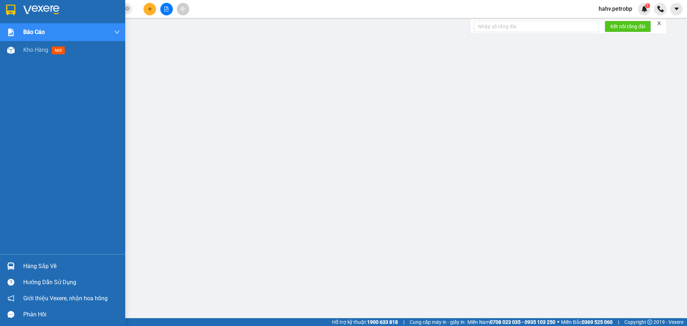
click at [24, 266] on div "Hàng sắp về" at bounding box center [71, 266] width 97 height 11
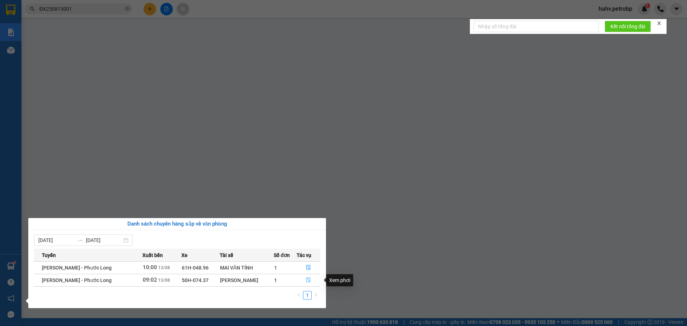
click at [308, 278] on icon "file-done" at bounding box center [308, 280] width 4 height 5
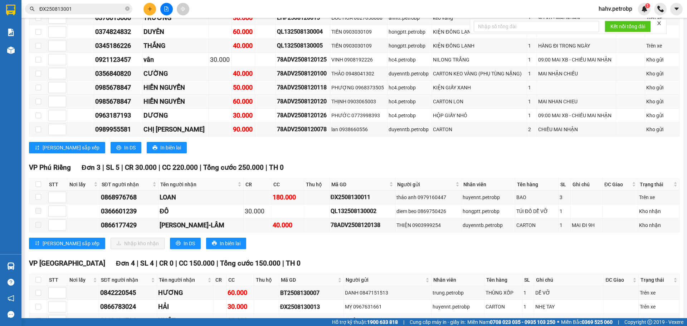
scroll to position [907, 0]
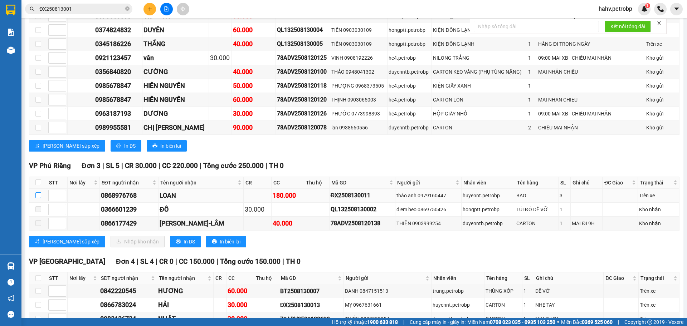
click at [38, 193] on label at bounding box center [38, 196] width 6 height 8
click at [38, 193] on input "checkbox" at bounding box center [38, 196] width 6 height 6
checkbox input "true"
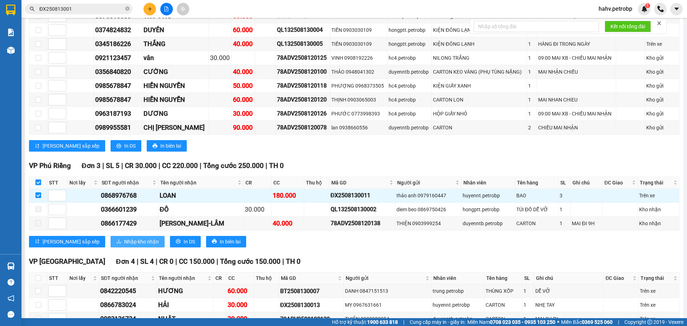
click at [124, 239] on span "Nhập kho nhận" at bounding box center [141, 242] width 35 height 8
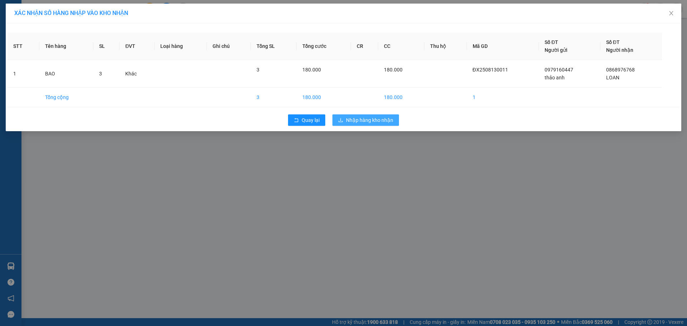
click at [379, 121] on span "Nhập hàng kho nhận" at bounding box center [369, 120] width 47 height 8
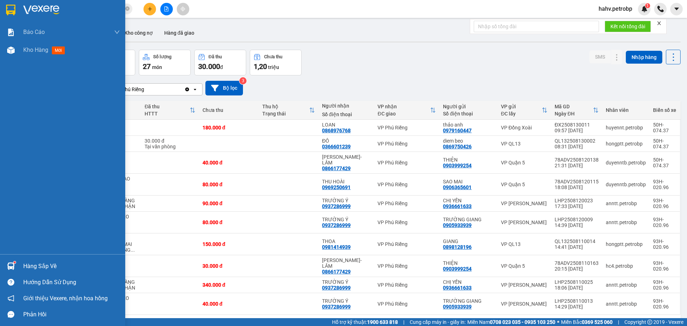
click at [9, 263] on img at bounding box center [11, 267] width 8 height 8
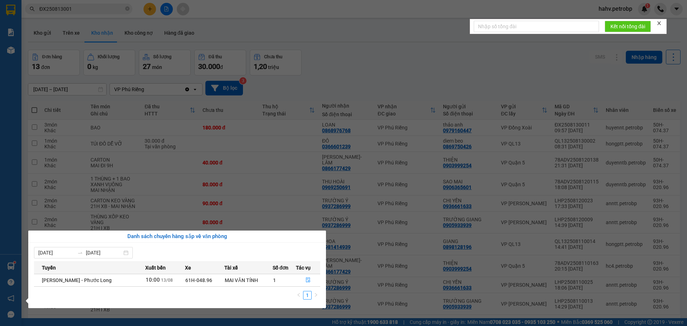
click at [416, 128] on section "Kết quả tìm kiếm ( 7 ) Bộ lọc Mã ĐH Trạng thái Món hàng Tổng cước Chưa cước Ngư…" at bounding box center [343, 163] width 687 height 326
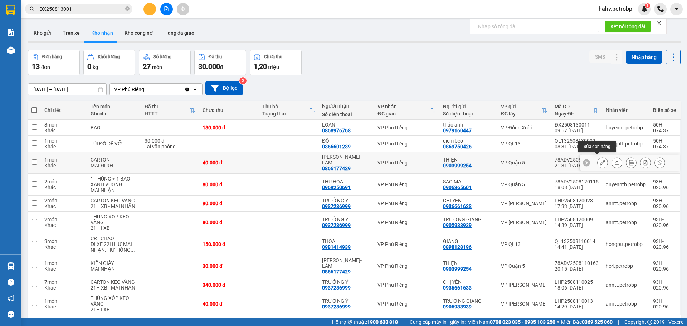
click at [600, 160] on icon at bounding box center [602, 162] width 5 height 5
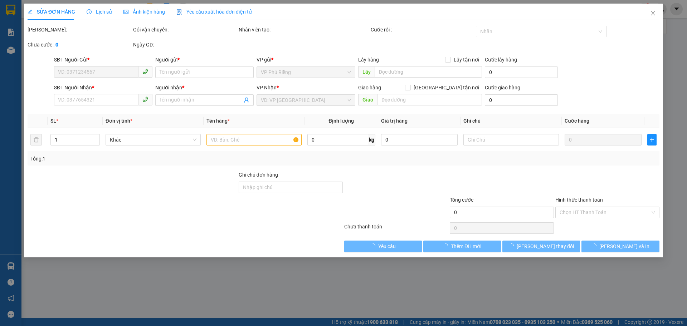
type input "0903999254"
type input "THIỆN"
type input "0866177429"
type input "[PERSON_NAME]-LÂM"
type input "40.000"
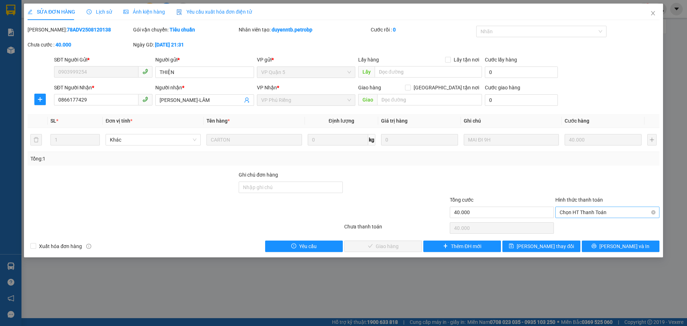
click at [565, 209] on span "Chọn HT Thanh Toán" at bounding box center [608, 212] width 96 height 11
click at [562, 226] on div "Tại văn phòng" at bounding box center [608, 227] width 96 height 8
type input "0"
click at [355, 248] on icon "check" at bounding box center [352, 246] width 5 height 4
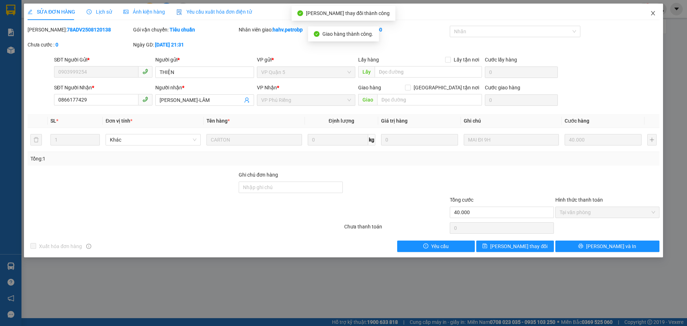
click at [649, 14] on span "Close" at bounding box center [653, 14] width 20 height 20
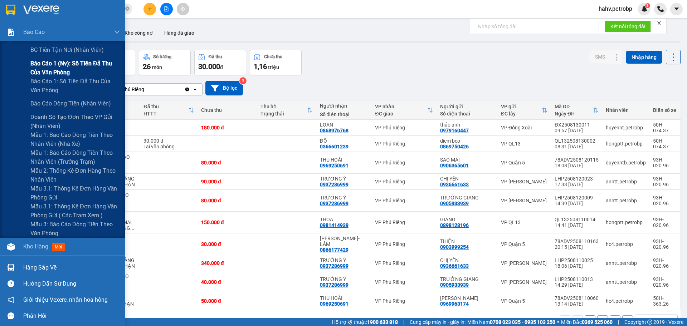
click at [10, 68] on div "Báo cáo 1 (nv): Số tiền đã thu của văn phòng" at bounding box center [62, 68] width 125 height 18
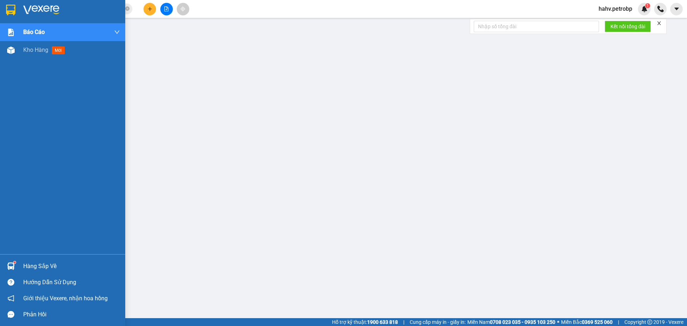
click at [23, 270] on div "Hàng sắp về" at bounding box center [71, 266] width 97 height 11
click at [42, 263] on div "Hàng sắp về" at bounding box center [71, 266] width 97 height 11
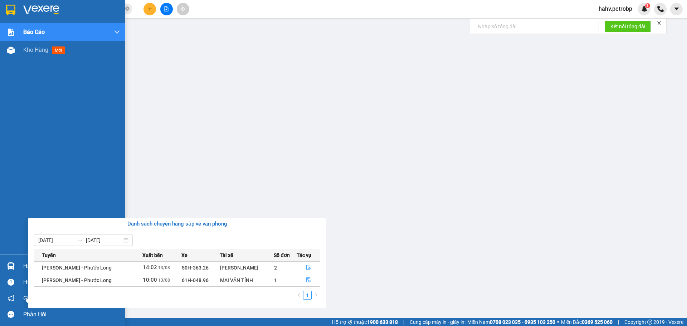
click at [0, 212] on div "Báo cáo BC tiền tận nơi (nhân viên) Báo cáo 1 (nv): Số tiền đã thu của văn phòn…" at bounding box center [62, 163] width 125 height 326
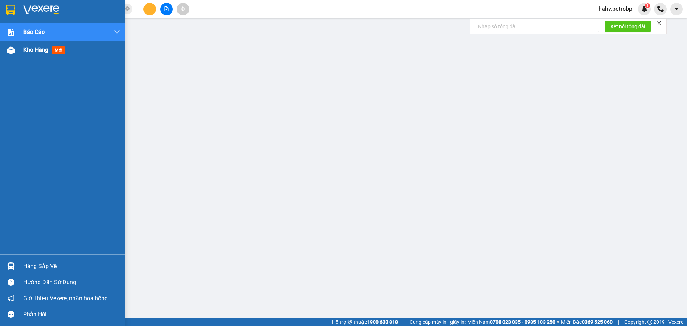
click at [37, 48] on span "Kho hàng" at bounding box center [35, 50] width 25 height 7
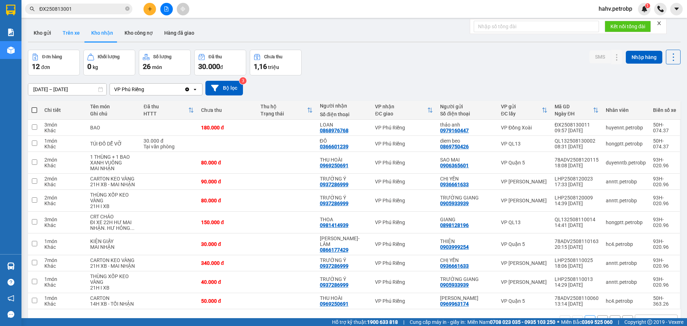
click at [71, 36] on button "Trên xe" at bounding box center [71, 32] width 29 height 17
type input "[DATE] – [DATE]"
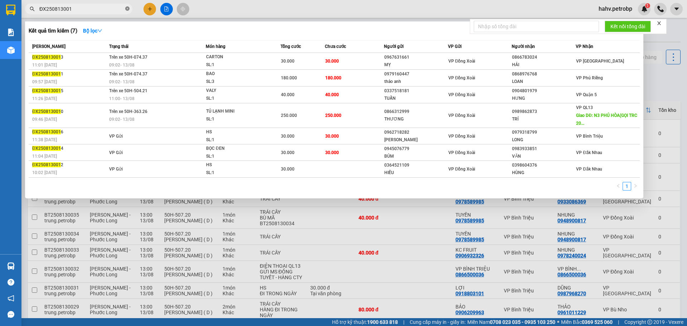
click at [128, 7] on icon "close-circle" at bounding box center [127, 8] width 4 height 4
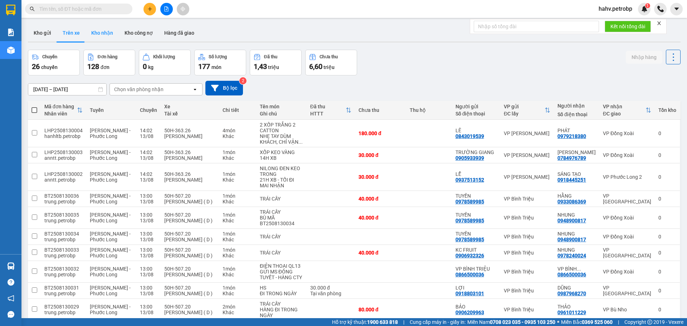
click at [97, 35] on button "Kho nhận" at bounding box center [102, 32] width 33 height 17
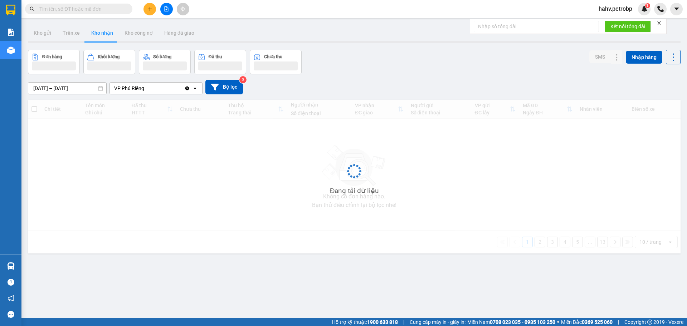
type input "[DATE] – [DATE]"
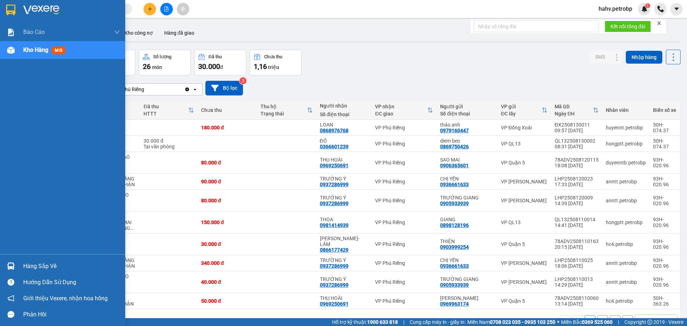
click at [12, 259] on div "Hàng sắp về" at bounding box center [62, 266] width 125 height 16
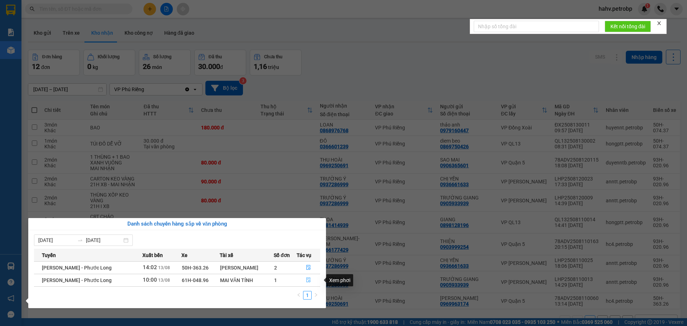
click at [309, 281] on icon "file-done" at bounding box center [308, 280] width 5 height 5
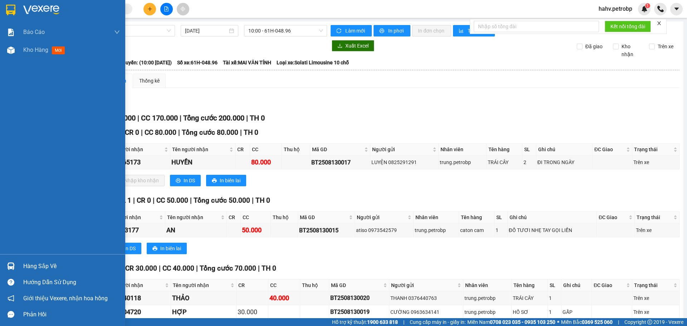
click at [0, 261] on div "Hàng sắp về" at bounding box center [62, 266] width 125 height 16
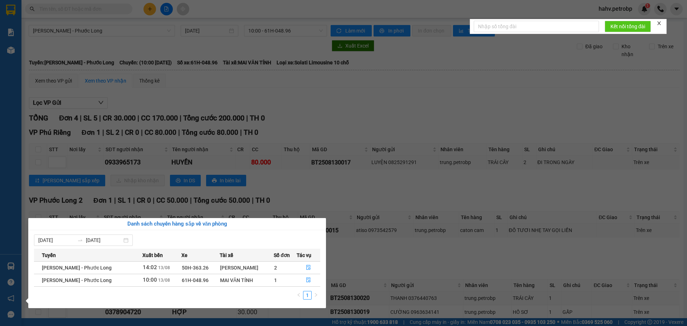
click at [0, 236] on div "Báo cáo BC tiền tận nơi (nhân viên) Báo cáo 1 (nv): Số tiền đã thu của văn phòn…" at bounding box center [10, 163] width 21 height 326
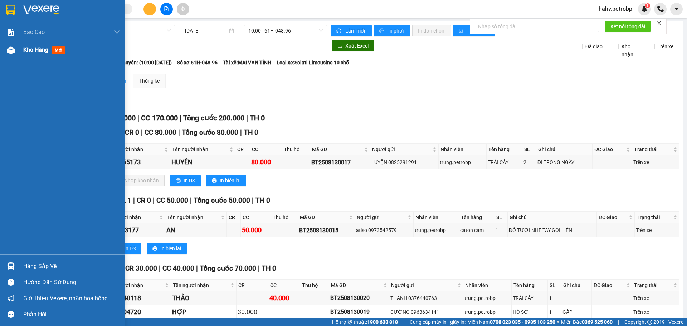
click at [41, 59] on div "Kho hàng mới" at bounding box center [71, 50] width 97 height 18
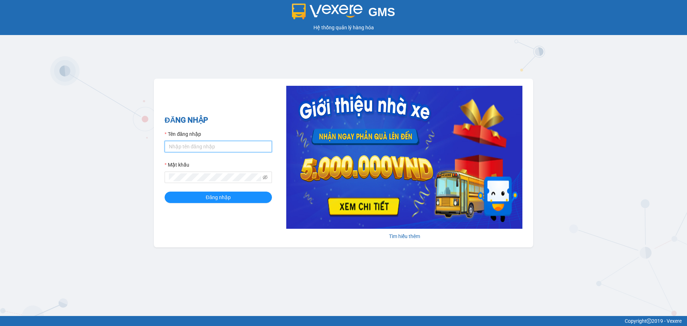
click at [213, 146] on input "Tên đăng nhập" at bounding box center [218, 146] width 107 height 11
type input "diemvh.petrobp"
click at [165, 192] on button "Đăng nhập" at bounding box center [218, 197] width 107 height 11
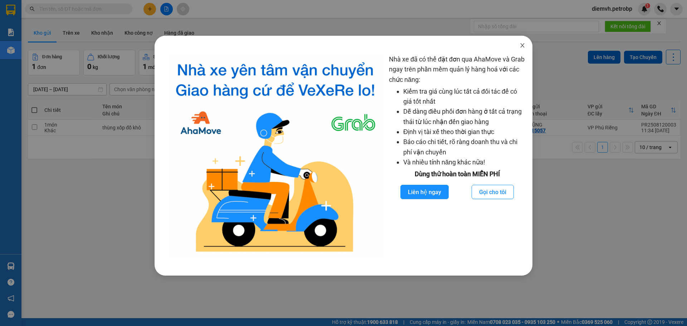
click at [523, 44] on icon "close" at bounding box center [523, 46] width 6 height 6
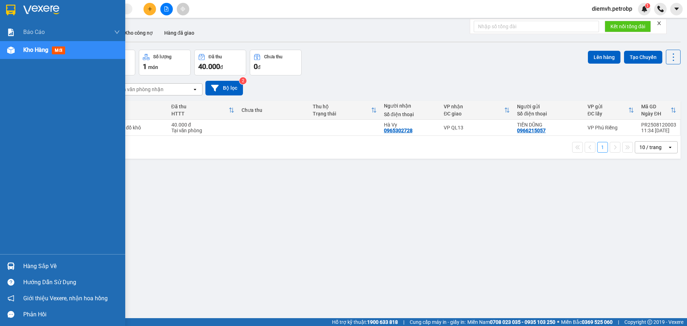
click at [31, 265] on div "Hàng sắp về" at bounding box center [71, 266] width 97 height 11
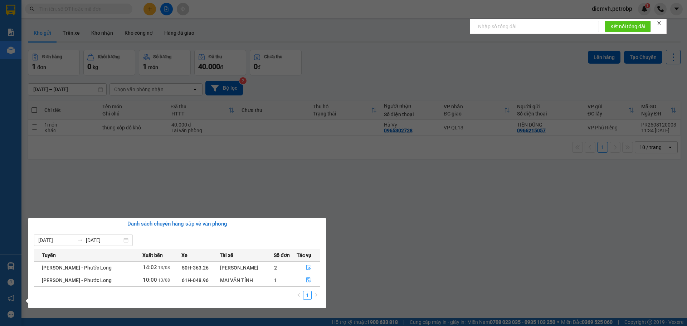
click at [375, 225] on section "Kết quả tìm kiếm ( 0 ) Bộ lọc No Data diemvh.petrobp 1 Báo cáo BC tiền tận nơi …" at bounding box center [343, 163] width 687 height 326
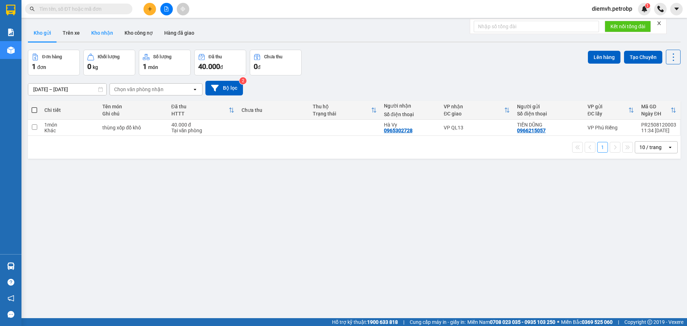
click at [99, 34] on button "Kho nhận" at bounding box center [102, 32] width 33 height 17
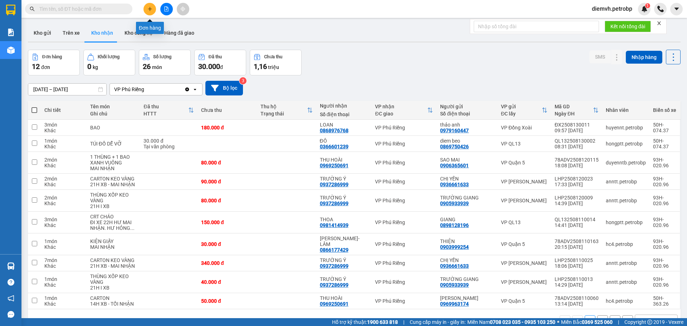
click at [149, 7] on icon "plus" at bounding box center [149, 8] width 5 height 5
click at [149, 7] on body "Kết quả tìm kiếm ( 0 ) Bộ lọc No Data diemvh.petrobp 1 Báo cáo BC tiền tận nơi …" at bounding box center [343, 163] width 687 height 326
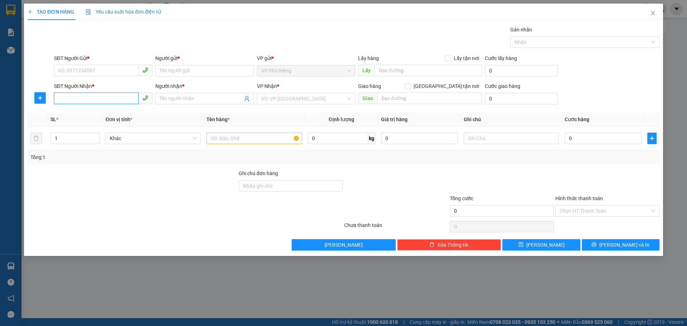
click at [93, 97] on input "SĐT Người Nhận *" at bounding box center [96, 98] width 84 height 11
click at [101, 111] on div "0905933939 - TRƯỜNG GIANG" at bounding box center [103, 113] width 90 height 8
type input "0905933939"
type input "TRƯỜNG GIANG"
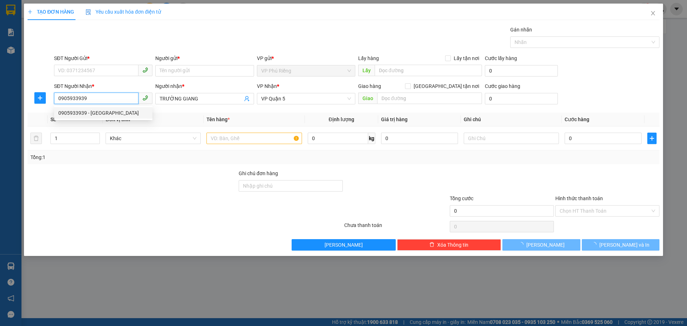
type input "40.000"
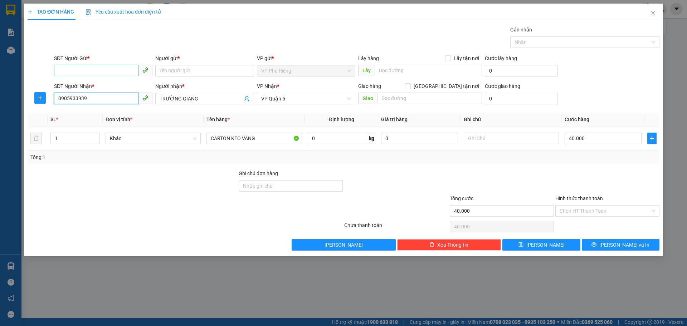
type input "0905933939"
click at [103, 67] on input "SĐT Người Gửi *" at bounding box center [96, 70] width 84 height 11
click at [104, 86] on div "0937286999 - TRƯỜNG Ý" at bounding box center [103, 85] width 90 height 8
type input "0937286999"
type input "TRƯỜNG Ý"
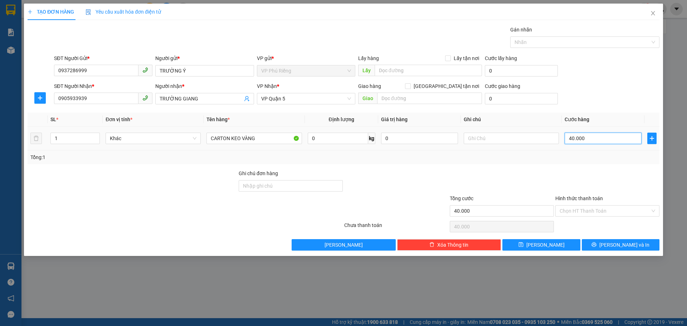
click at [573, 137] on input "40.000" at bounding box center [603, 138] width 77 height 11
click at [572, 137] on input "40.000" at bounding box center [603, 138] width 77 height 11
type input "0"
type input "0.000"
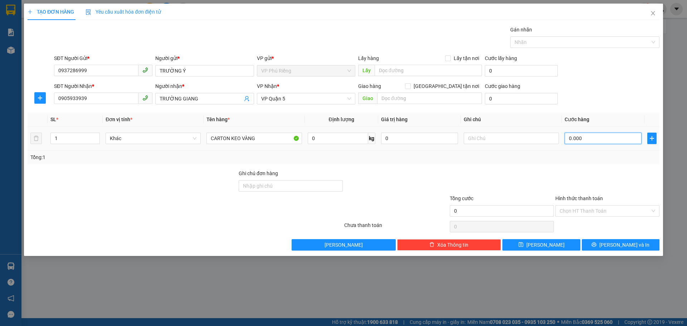
type input "30.000"
click at [577, 210] on input "Hình thức thanh toán" at bounding box center [605, 211] width 91 height 11
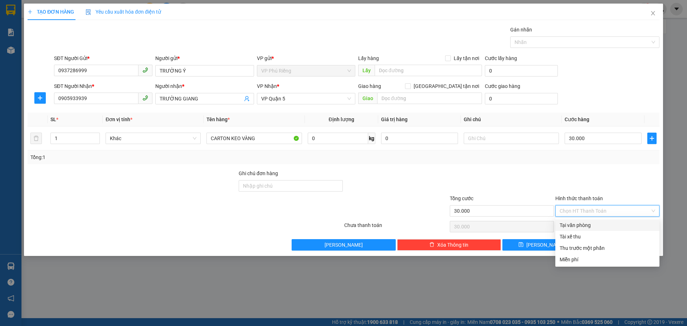
click at [575, 226] on div "Tại văn phòng" at bounding box center [608, 226] width 96 height 8
type input "0"
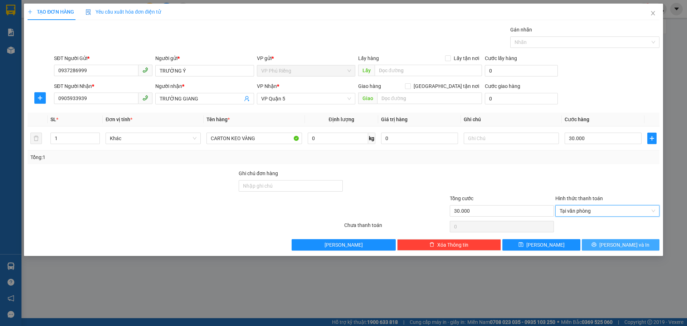
click at [619, 244] on span "[PERSON_NAME] và In" at bounding box center [625, 245] width 50 height 8
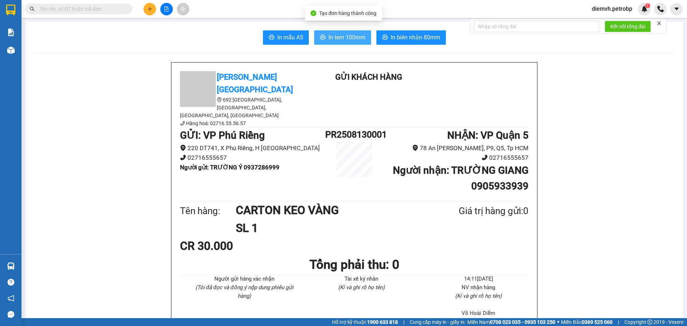
click at [346, 36] on span "In tem 100mm" at bounding box center [347, 37] width 37 height 9
click at [342, 35] on span "In tem 100mm" at bounding box center [347, 37] width 37 height 9
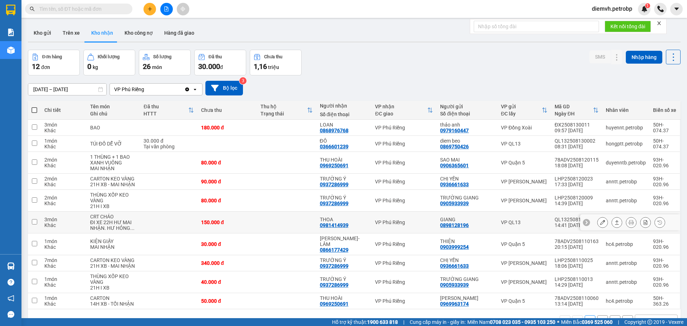
click at [615, 224] on icon at bounding box center [617, 222] width 5 height 5
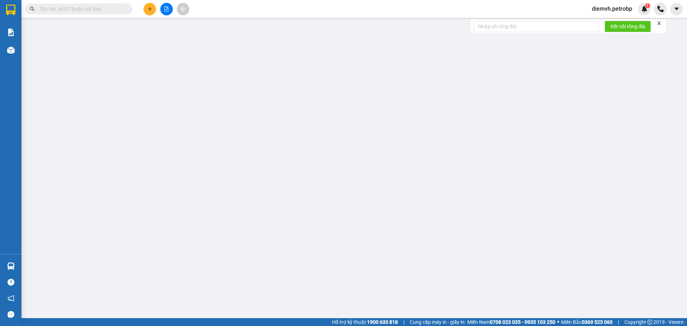
type input "0898128196"
type input "GIANG"
type input "0981414939"
type input "THOA"
type input "150.000"
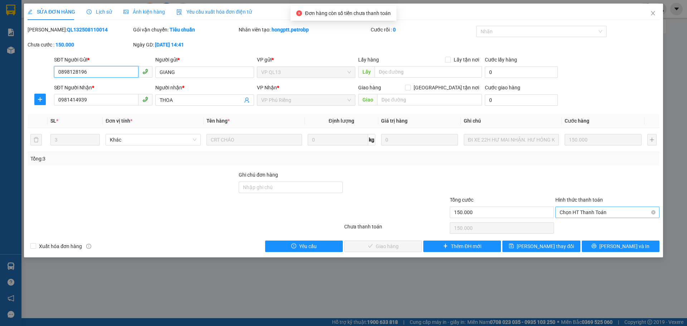
click at [576, 212] on span "Chọn HT Thanh Toán" at bounding box center [608, 212] width 96 height 11
click at [573, 230] on div "Tại văn phòng" at bounding box center [608, 227] width 96 height 8
type input "0"
click at [412, 245] on button "[PERSON_NAME] và Giao hàng" at bounding box center [383, 246] width 78 height 11
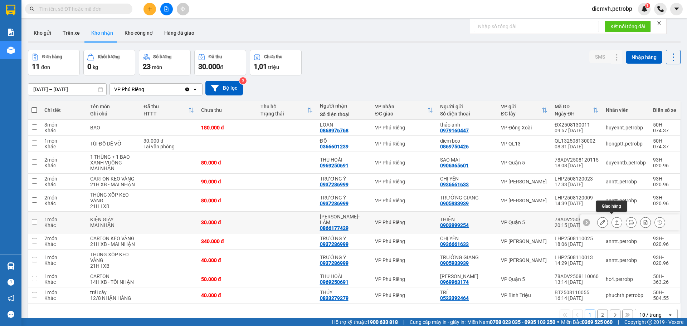
click at [615, 221] on icon at bounding box center [617, 222] width 5 height 5
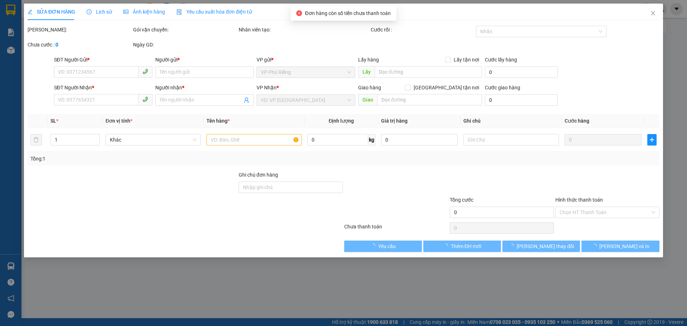
type input "0903999254"
type input "THIỆN"
type input "0866177429"
type input "[PERSON_NAME]-LÂM"
type input "30.000"
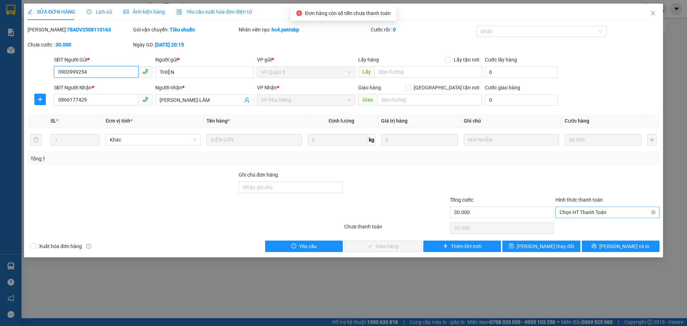
click at [570, 213] on span "Chọn HT Thanh Toán" at bounding box center [608, 212] width 96 height 11
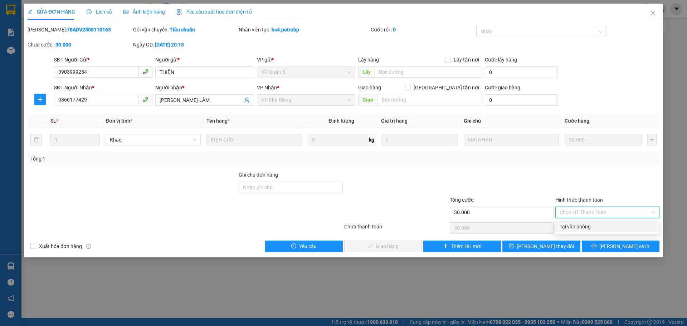
click at [571, 228] on div "Tại văn phòng" at bounding box center [608, 227] width 96 height 8
type input "0"
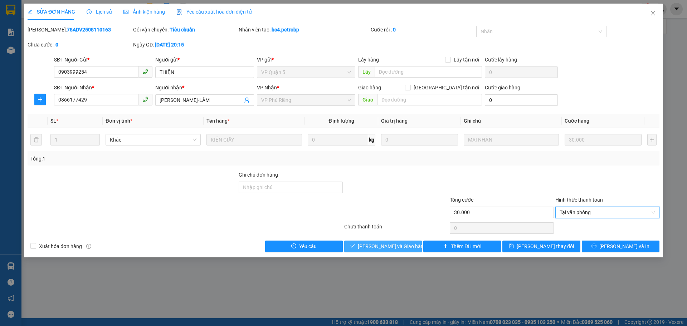
click at [376, 246] on span "[PERSON_NAME] và Giao hàng" at bounding box center [392, 247] width 69 height 8
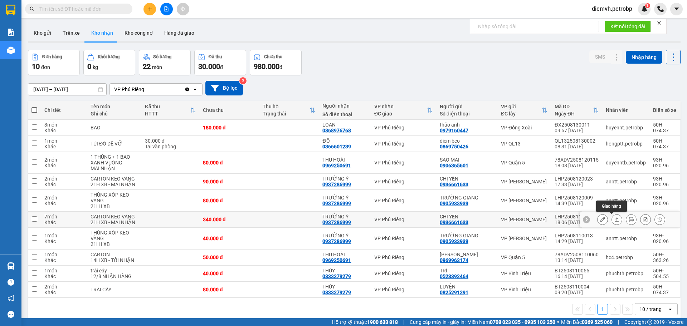
click at [612, 218] on button at bounding box center [617, 220] width 10 height 13
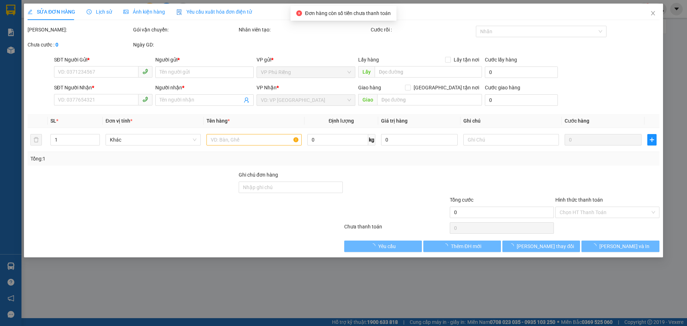
type input "0936661633"
type input "CHỊ YẾN"
type input "0937286999"
type input "TRƯỜNG Ý"
type input "340.000"
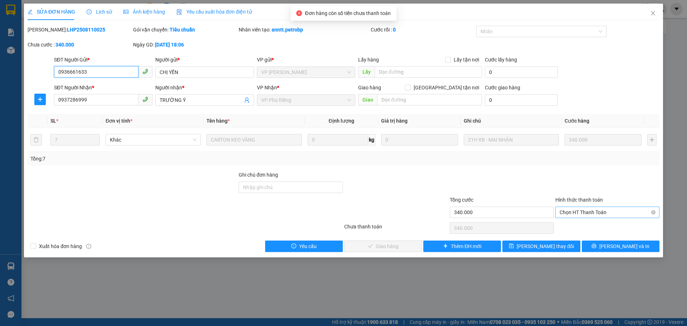
click at [580, 213] on span "Chọn HT Thanh Toán" at bounding box center [608, 212] width 96 height 11
drag, startPoint x: 577, startPoint y: 225, endPoint x: 546, endPoint y: 227, distance: 30.5
click at [576, 225] on div "Tại văn phòng" at bounding box center [608, 227] width 96 height 8
type input "0"
click at [387, 246] on span "[PERSON_NAME] và Giao hàng" at bounding box center [392, 247] width 69 height 8
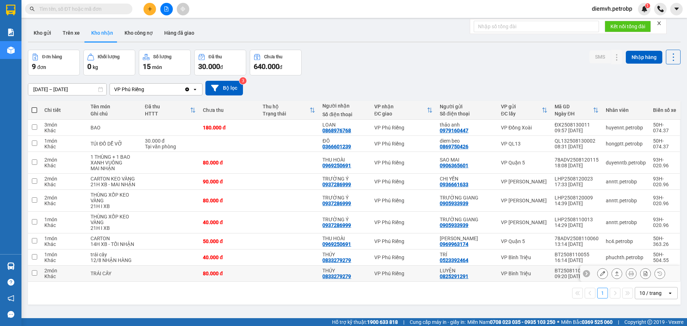
click at [614, 275] on button at bounding box center [617, 274] width 10 height 13
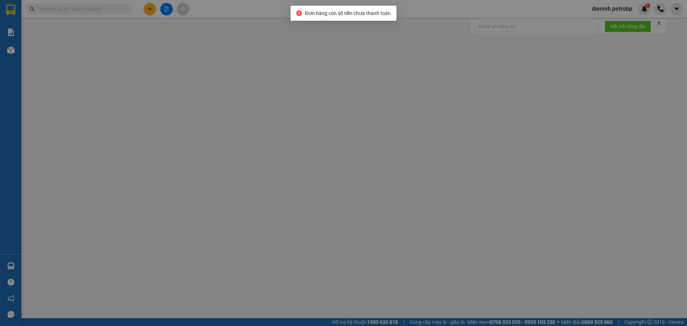
type input "0825291291"
type input "LUYỆN"
type input "0833279279"
type input "THÚY"
type input "80.000"
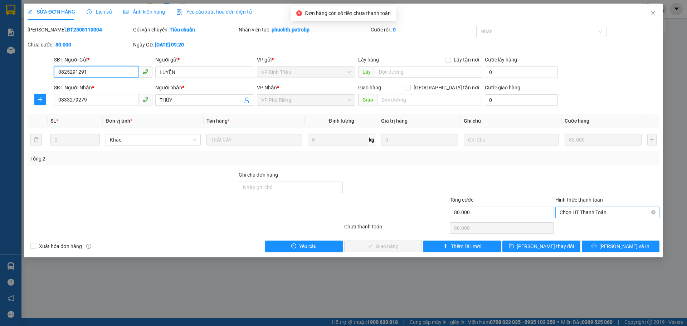
click at [578, 212] on span "Chọn HT Thanh Toán" at bounding box center [608, 212] width 96 height 11
click at [572, 227] on div "Tại văn phòng" at bounding box center [608, 227] width 96 height 8
type input "0"
click at [359, 244] on button "[PERSON_NAME] và Giao hàng" at bounding box center [383, 246] width 78 height 11
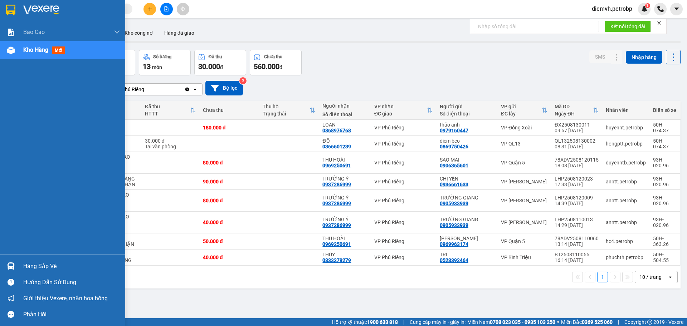
click at [30, 268] on div "Hàng sắp về" at bounding box center [71, 266] width 97 height 11
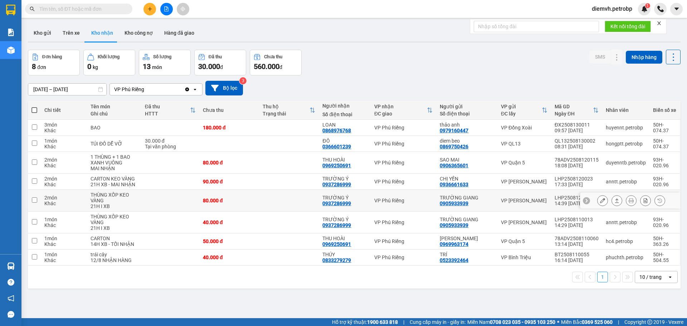
click at [257, 190] on section "Kết quả tìm kiếm ( 0 ) Bộ lọc No Data diemvh.petrobp 1 Báo cáo BC tiền tận nơi …" at bounding box center [343, 163] width 687 height 326
click at [149, 6] on button at bounding box center [150, 9] width 13 height 13
click at [615, 145] on icon at bounding box center [617, 143] width 5 height 5
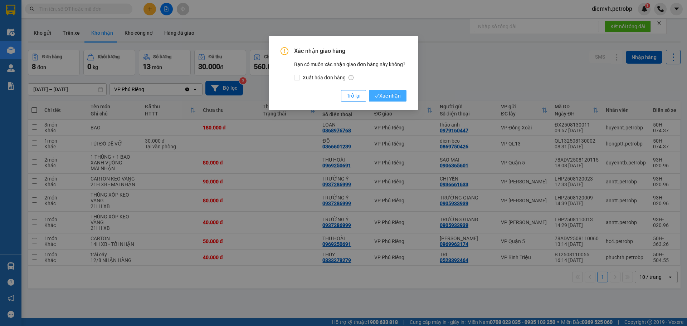
click at [392, 94] on span "Xác nhận" at bounding box center [388, 96] width 26 height 8
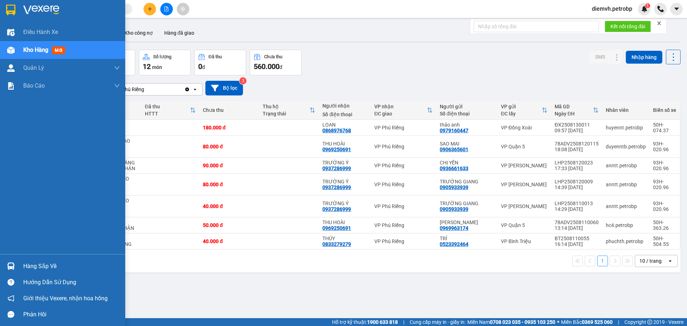
click at [44, 267] on div "Hàng sắp về" at bounding box center [71, 266] width 97 height 11
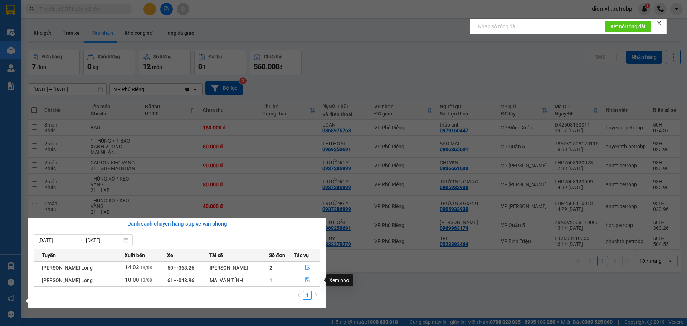
click at [307, 279] on icon "file-done" at bounding box center [307, 280] width 4 height 5
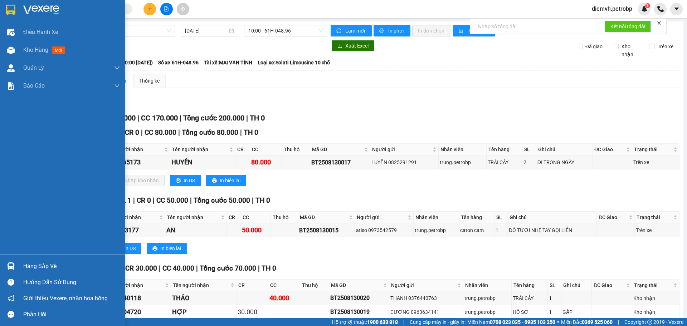
click at [33, 263] on div "Hàng sắp về" at bounding box center [71, 266] width 97 height 11
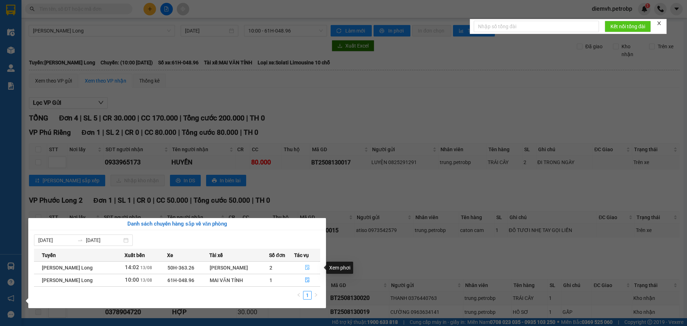
click at [310, 266] on icon "file-done" at bounding box center [307, 268] width 4 height 5
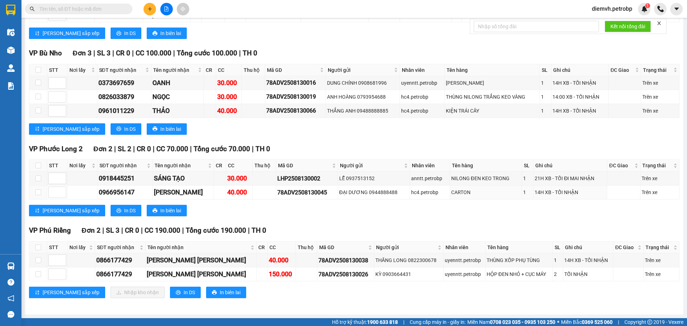
scroll to position [1198, 0]
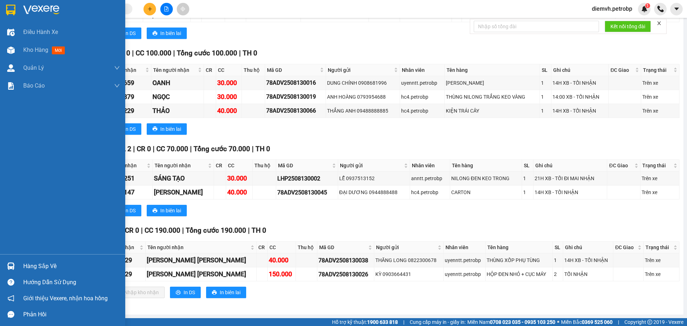
click at [48, 266] on div "Hàng sắp về" at bounding box center [71, 266] width 97 height 11
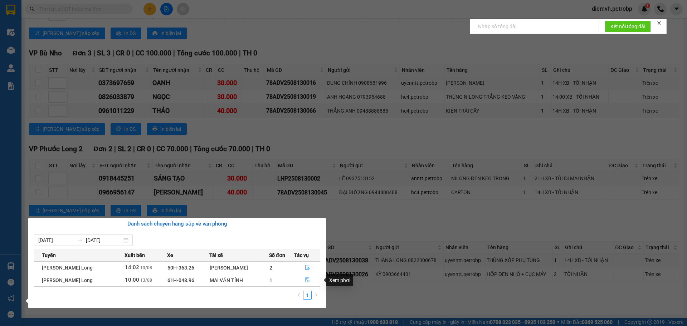
click at [310, 281] on icon "file-done" at bounding box center [307, 280] width 5 height 5
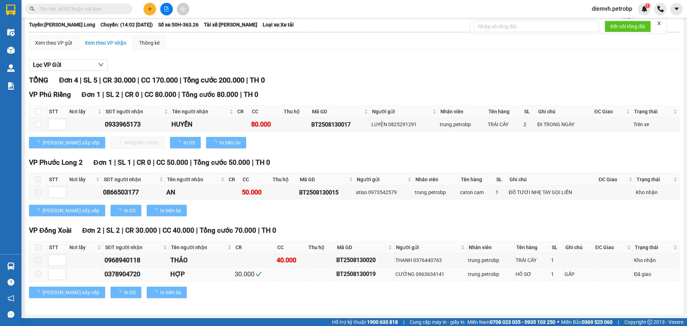
scroll to position [38, 0]
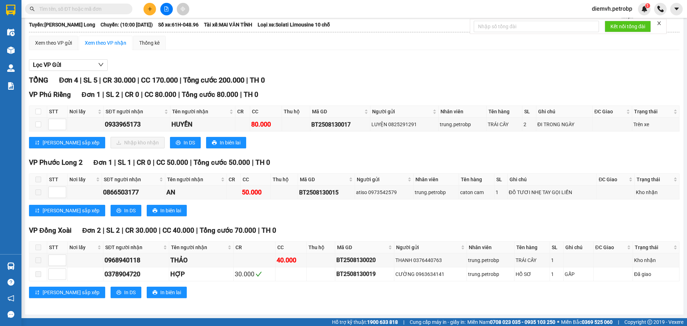
drag, startPoint x: 90, startPoint y: 16, endPoint x: 94, endPoint y: 9, distance: 8.0
click at [90, 16] on div "Kết quả tìm kiếm ( 0 ) Bộ lọc No Data diemvh.petrobp 1" at bounding box center [343, 9] width 687 height 18
click at [97, 4] on span at bounding box center [78, 9] width 107 height 11
click at [98, 8] on input "text" at bounding box center [81, 9] width 84 height 8
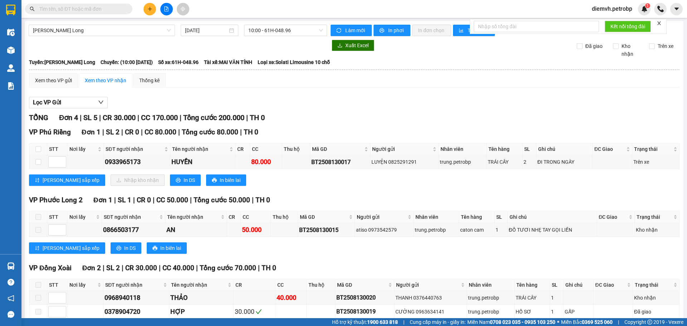
scroll to position [0, 0]
click at [122, 28] on span "[PERSON_NAME] - Phước Long" at bounding box center [102, 30] width 138 height 11
click at [118, 33] on span "[PERSON_NAME] - Phước Long" at bounding box center [102, 30] width 138 height 11
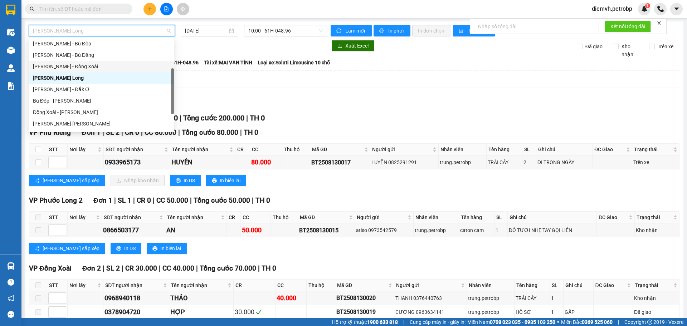
scroll to position [105, 0]
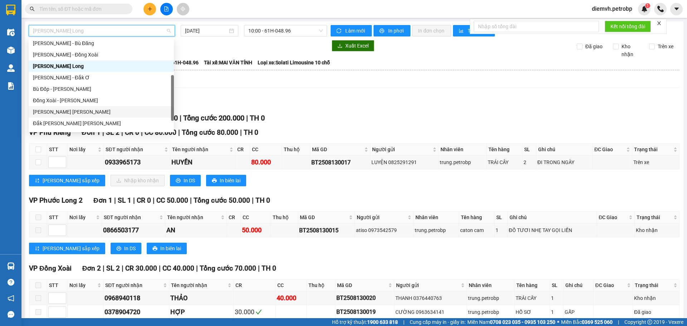
click at [84, 112] on div "Phước Long - [PERSON_NAME]" at bounding box center [101, 112] width 137 height 8
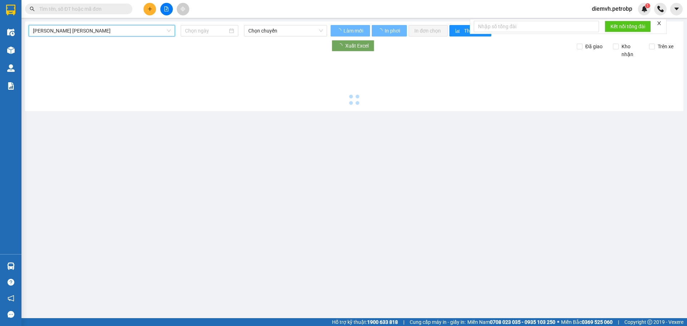
type input "[DATE]"
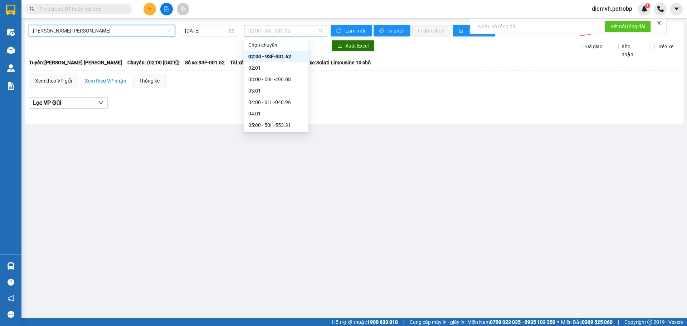
click at [309, 29] on span "02:00 - 93F-001.62" at bounding box center [285, 30] width 74 height 11
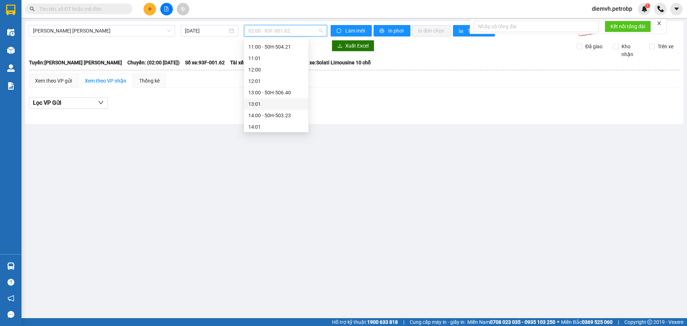
scroll to position [251, 0]
click at [280, 125] on div "15:00 - 61H-042.35" at bounding box center [276, 127] width 56 height 8
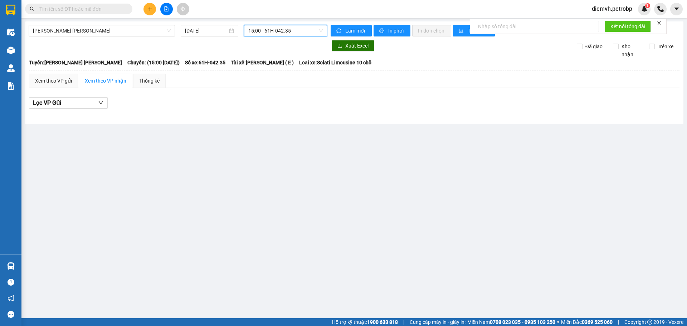
click at [150, 8] on icon "plus" at bounding box center [149, 8] width 5 height 5
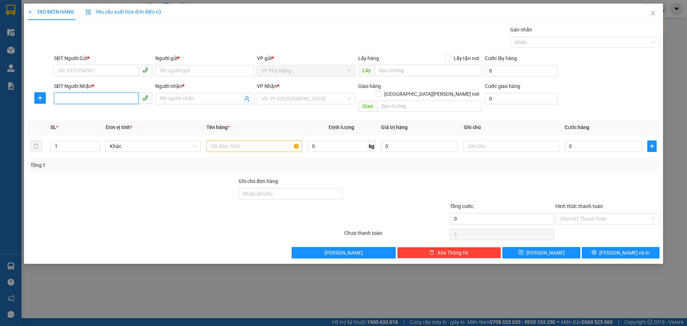
drag, startPoint x: 115, startPoint y: 100, endPoint x: 120, endPoint y: 94, distance: 7.4
click at [116, 99] on input "SĐT Người Nhận *" at bounding box center [96, 98] width 84 height 11
click at [88, 112] on div "0989850150 - TOÀN" at bounding box center [103, 113] width 90 height 8
type input "0989850150"
type input "TOÀN"
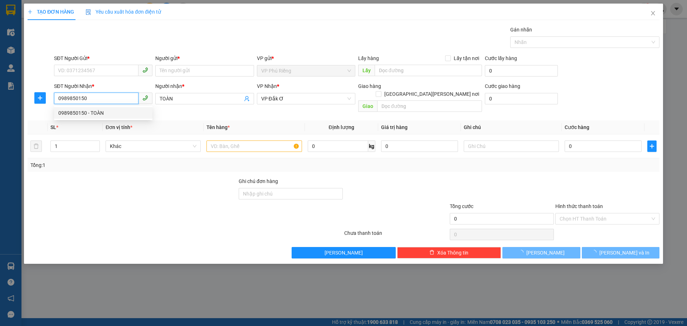
type input "30.000"
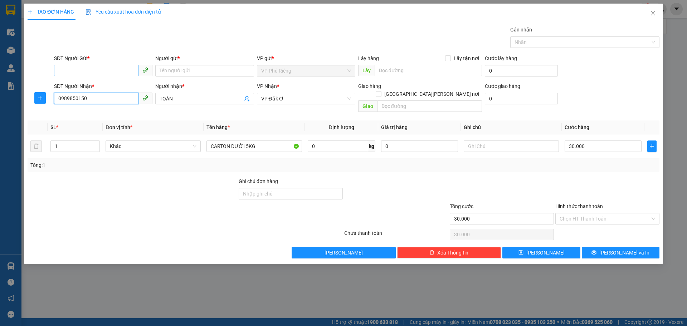
type input "0989850150"
click at [107, 67] on input "SĐT Người Gửi *" at bounding box center [96, 70] width 84 height 11
click at [101, 83] on div "0937436345 - BẢO" at bounding box center [103, 85] width 90 height 8
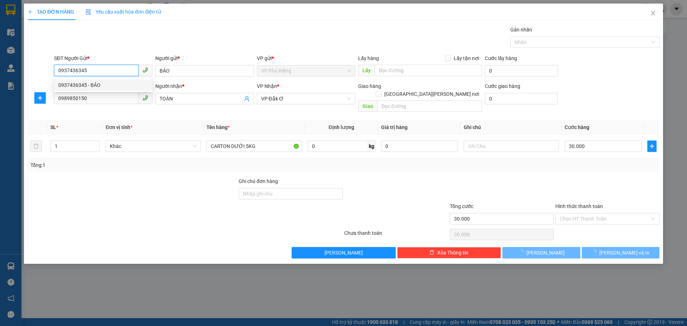
type input "0937436345"
type input "BẢO"
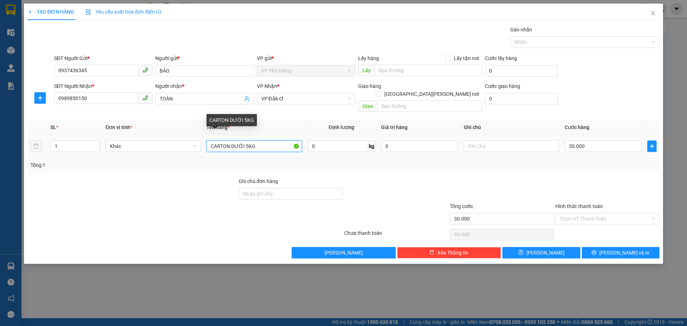
click at [260, 141] on input "CARTON DƯỚI 5KG" at bounding box center [254, 146] width 95 height 11
type input "C"
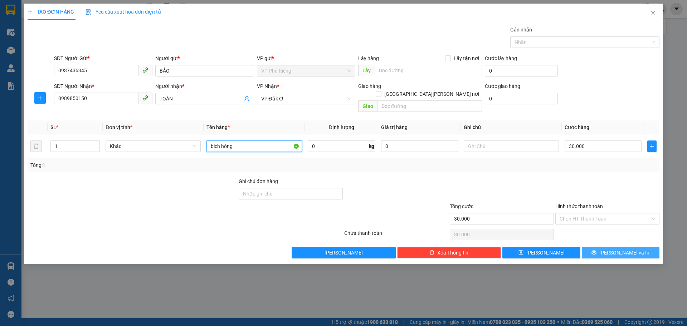
type input "bich hông"
click at [601, 247] on button "[PERSON_NAME] và In" at bounding box center [621, 252] width 78 height 11
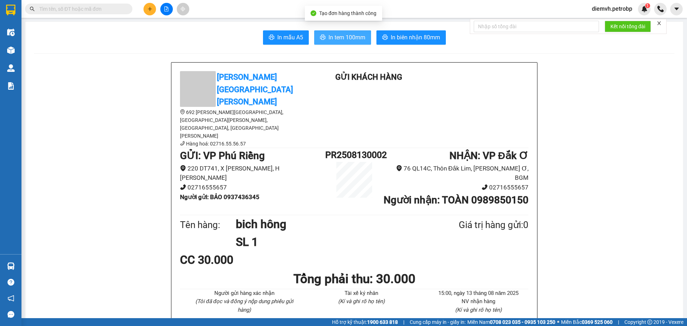
click at [338, 39] on span "In tem 100mm" at bounding box center [347, 37] width 37 height 9
click at [168, 10] on icon "file-add" at bounding box center [167, 8] width 4 height 5
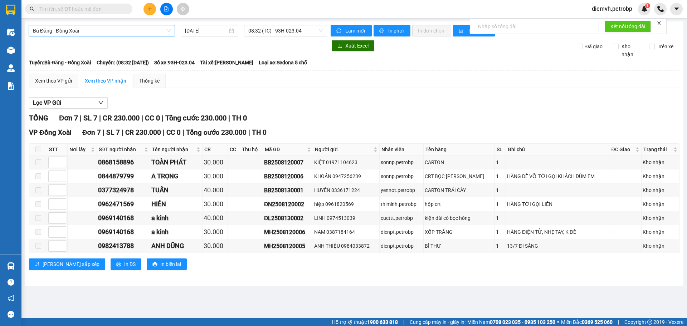
click at [108, 26] on span "Bù Đăng - Đồng Xoài" at bounding box center [102, 30] width 138 height 11
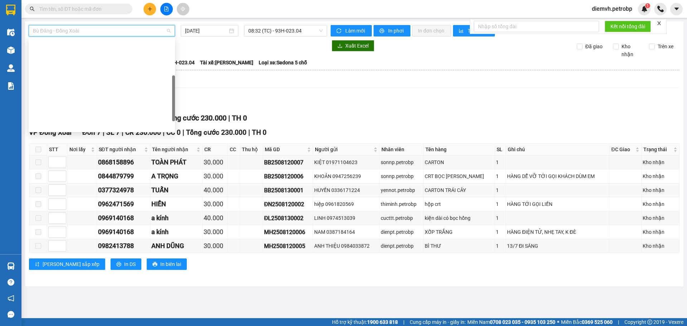
click at [79, 213] on div "Phước Long - [PERSON_NAME]" at bounding box center [102, 217] width 138 height 8
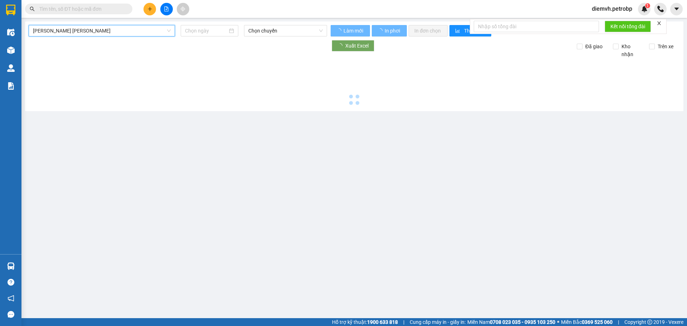
type input "[DATE]"
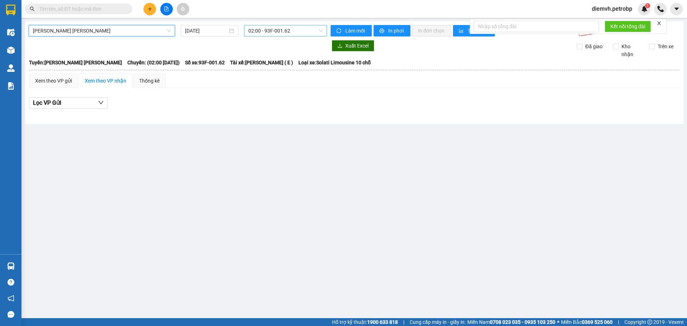
click at [272, 29] on span "02:00 - 93F-001.62" at bounding box center [285, 30] width 74 height 11
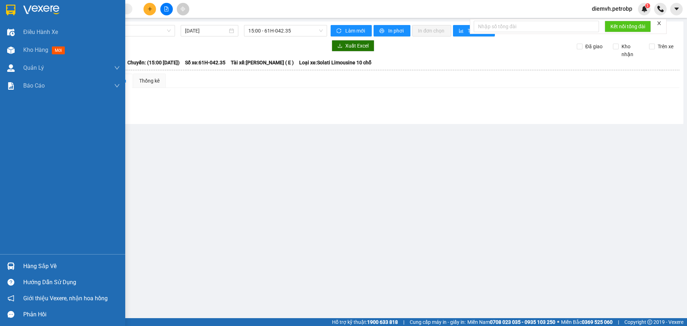
click at [50, 269] on div "Hàng sắp về" at bounding box center [71, 266] width 97 height 11
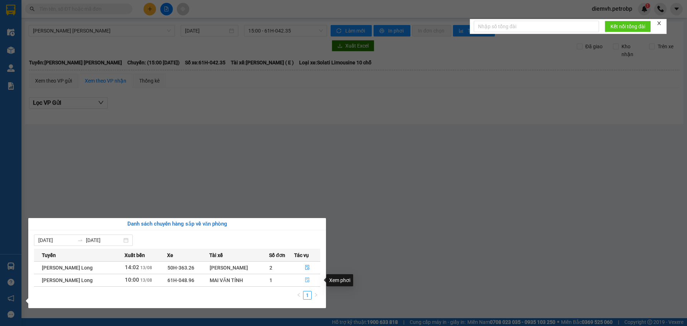
click at [309, 281] on icon "file-done" at bounding box center [307, 280] width 4 height 5
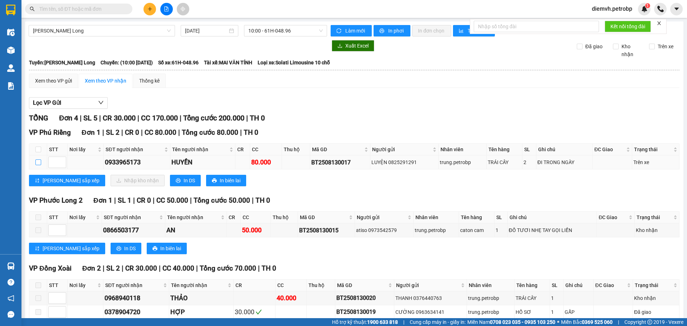
click at [37, 160] on input "checkbox" at bounding box center [38, 163] width 6 height 6
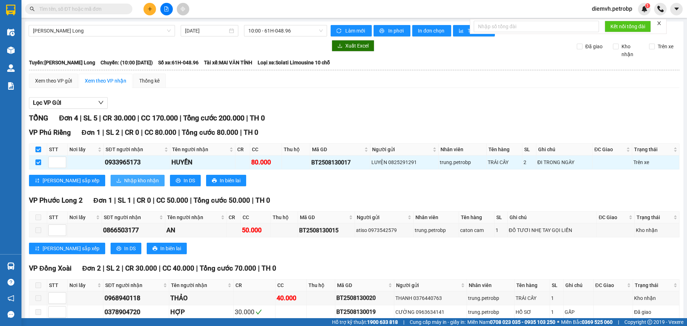
click at [124, 180] on span "Nhập kho nhận" at bounding box center [141, 181] width 35 height 8
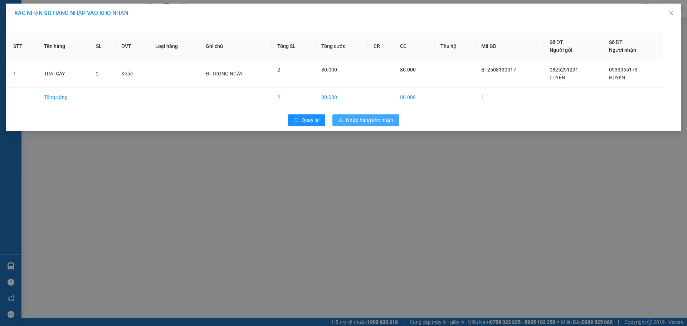
click at [367, 120] on span "Nhập hàng kho nhận" at bounding box center [369, 120] width 47 height 8
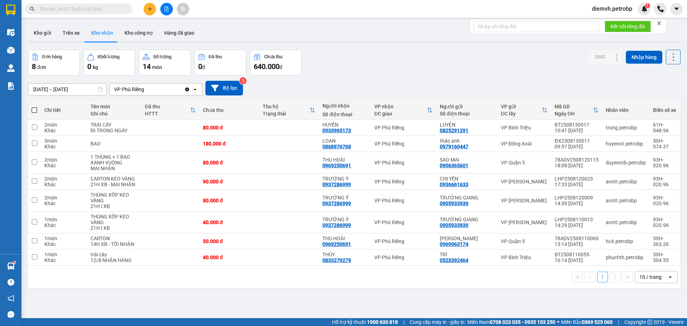
click at [55, 91] on input "[DATE] – [DATE]" at bounding box center [67, 89] width 78 height 11
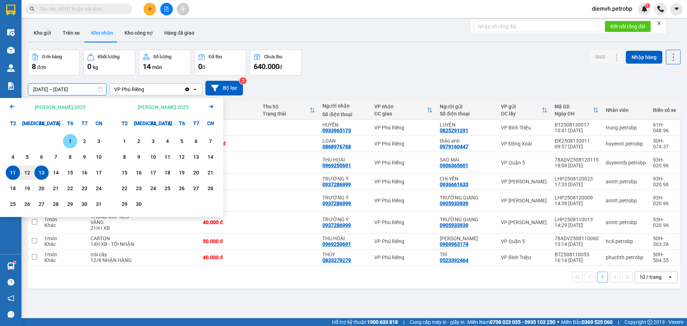
click at [71, 145] on div "1" at bounding box center [70, 141] width 10 height 9
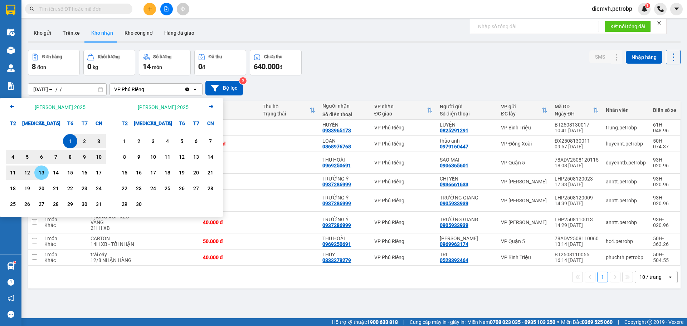
click at [44, 174] on div "13" at bounding box center [42, 173] width 10 height 9
type input "01/08/2025 – 13/08/2025"
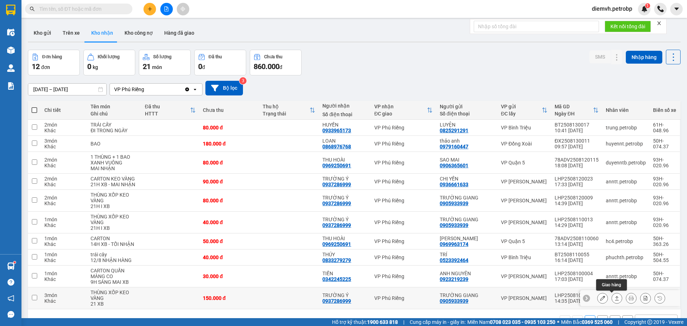
click at [615, 296] on icon at bounding box center [617, 298] width 5 height 5
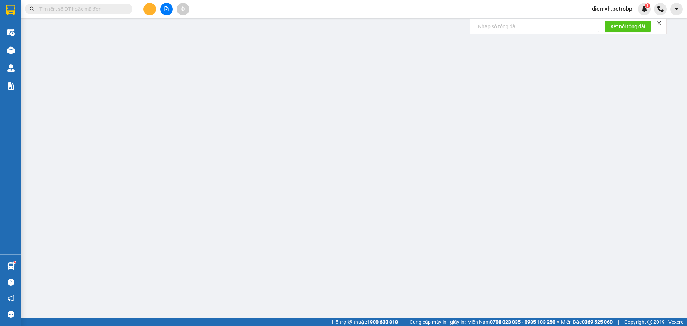
type input "0905933939"
type input "TRƯỜNG GIANG"
type input "0937286999"
type input "TRƯỜNG Ý"
type input "150.000"
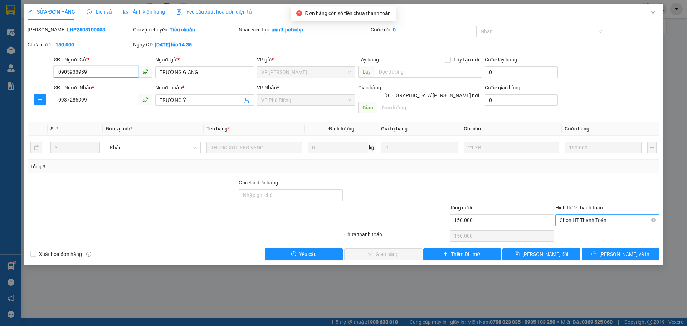
click at [567, 215] on span "Chọn HT Thanh Toán" at bounding box center [608, 220] width 96 height 11
click at [566, 227] on div "Tại văn phòng" at bounding box center [608, 227] width 96 height 8
type input "0"
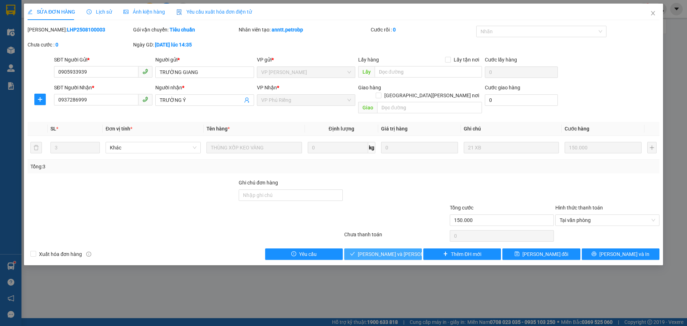
click at [403, 251] on span "[PERSON_NAME] và Giao hàng" at bounding box center [406, 255] width 97 height 8
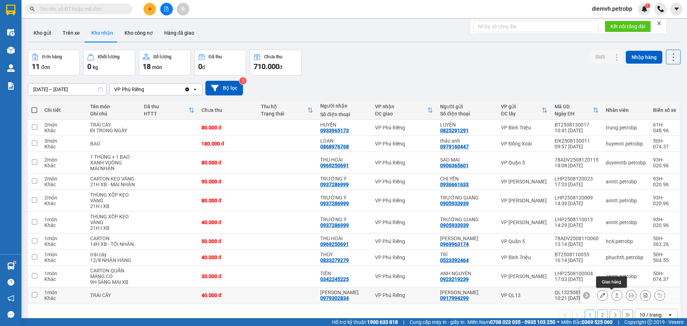
click at [615, 293] on icon at bounding box center [617, 295] width 5 height 5
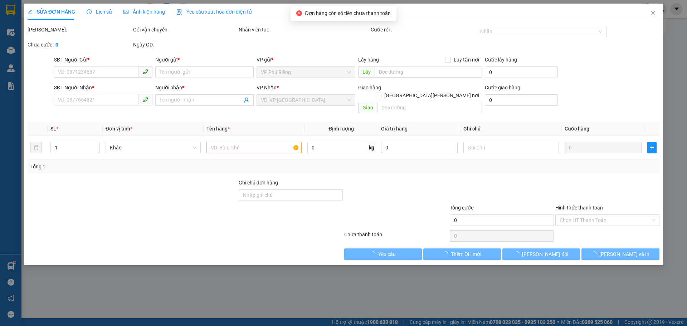
type input "0917994299"
type input "THANH THỦY"
type input "0979302834"
type input "BẢO NGỌC"
type input "40.000"
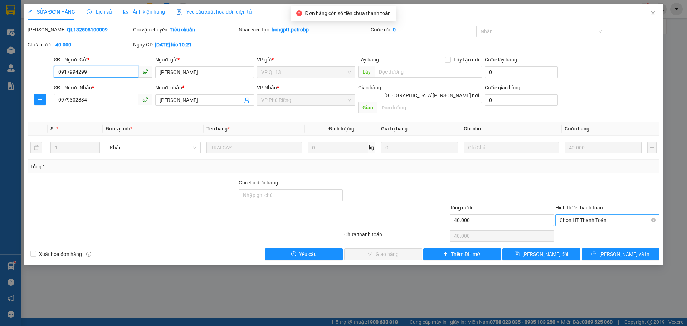
click at [576, 215] on span "Chọn HT Thanh Toán" at bounding box center [608, 220] width 96 height 11
click at [575, 227] on div "Tại văn phòng" at bounding box center [608, 227] width 96 height 8
type input "0"
click at [378, 251] on span "[PERSON_NAME] và Giao hàng" at bounding box center [406, 255] width 97 height 8
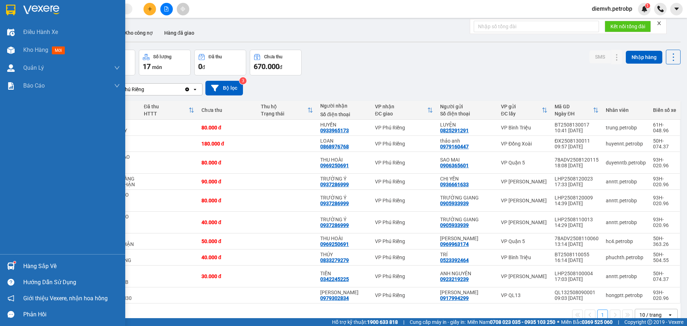
click at [28, 264] on div "Hàng sắp về" at bounding box center [71, 266] width 97 height 11
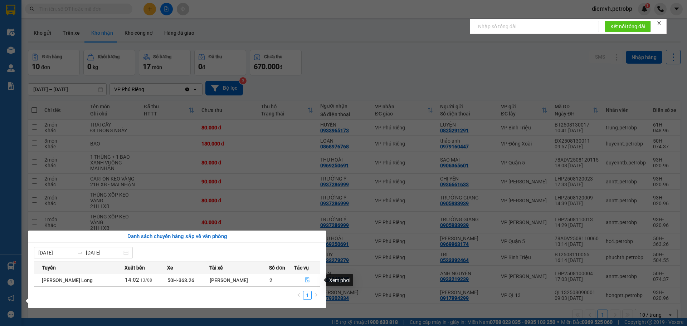
click at [307, 277] on button "button" at bounding box center [308, 280] width 26 height 11
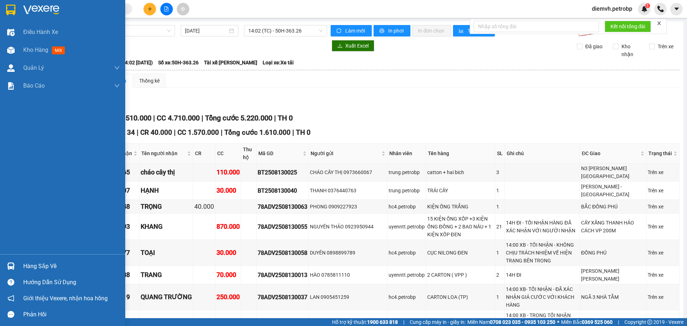
click at [37, 263] on div "Hàng sắp về" at bounding box center [71, 266] width 97 height 11
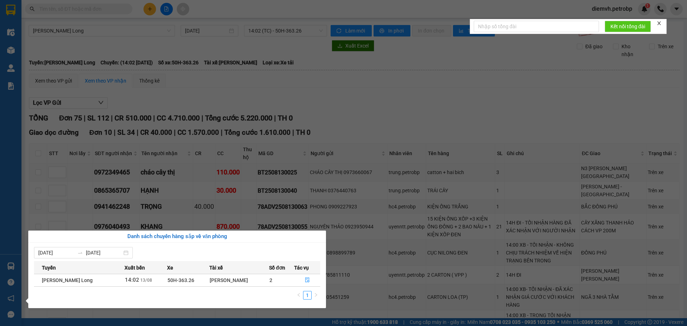
click at [382, 228] on section "Kết quả tìm kiếm ( 0 ) Bộ lọc No Data diemvh.petrobp 1 Điều hành xe Kho hàng mớ…" at bounding box center [343, 163] width 687 height 326
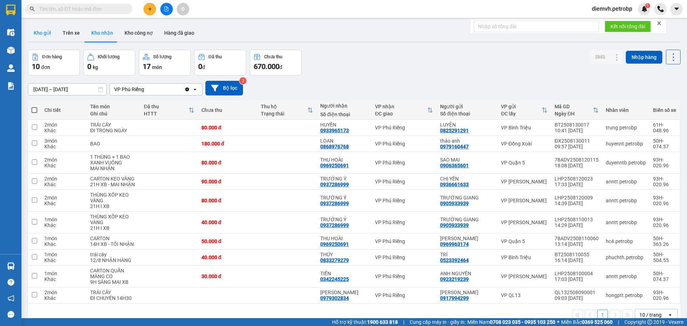
click at [42, 30] on button "Kho gửi" at bounding box center [42, 32] width 29 height 17
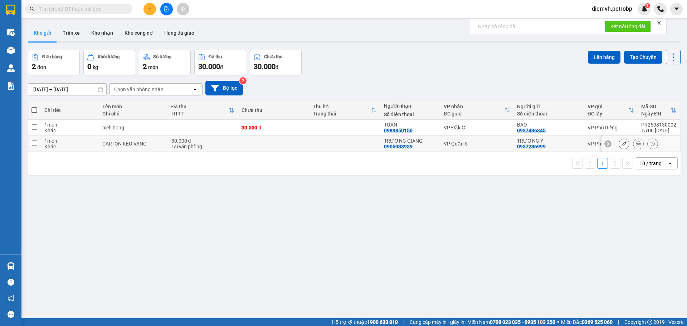
click at [34, 144] on input "checkbox" at bounding box center [34, 143] width 5 height 5
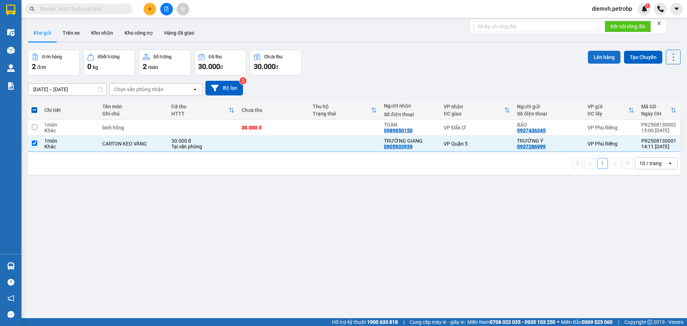
click at [597, 58] on button "Lên hàng" at bounding box center [604, 57] width 33 height 13
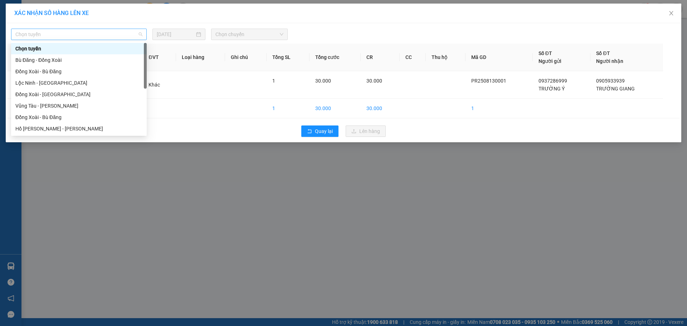
click at [102, 31] on span "Chọn tuyến" at bounding box center [78, 34] width 127 height 11
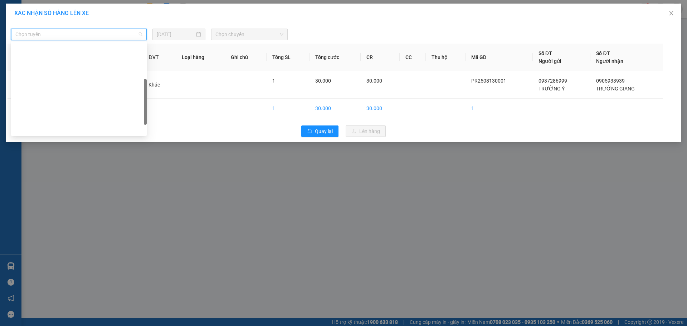
click at [60, 217] on div "Phước Long - [PERSON_NAME]" at bounding box center [78, 221] width 127 height 8
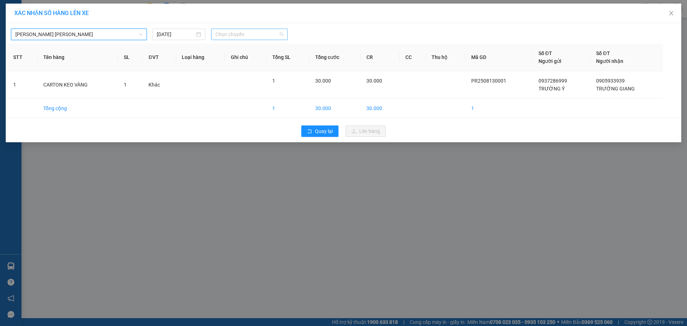
click at [238, 35] on span "Chọn chuyến" at bounding box center [249, 34] width 68 height 11
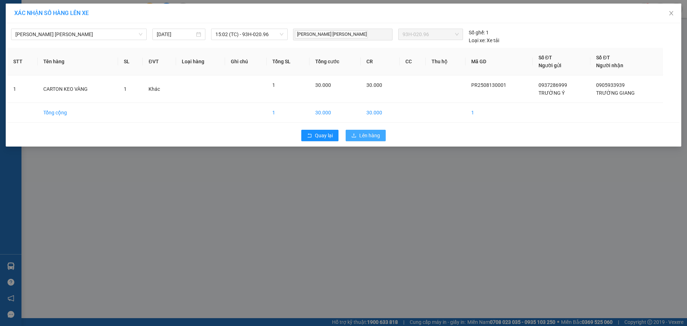
click at [372, 135] on span "Lên hàng" at bounding box center [369, 136] width 21 height 8
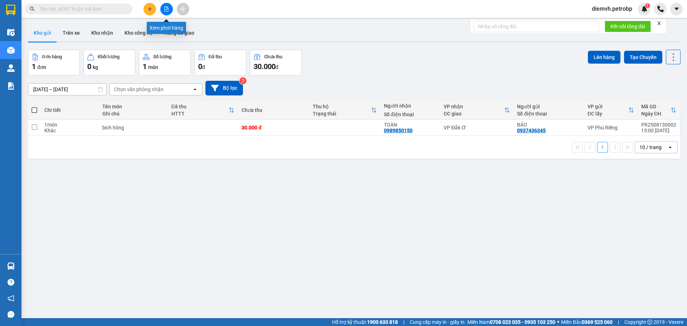
click at [167, 9] on icon "file-add" at bounding box center [166, 8] width 5 height 5
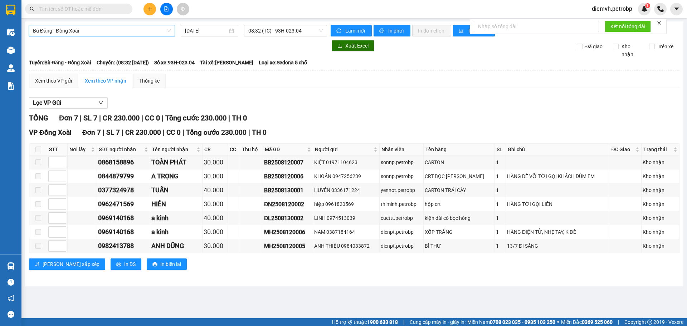
click at [107, 28] on span "Bù Đăng - Đồng Xoài" at bounding box center [102, 30] width 138 height 11
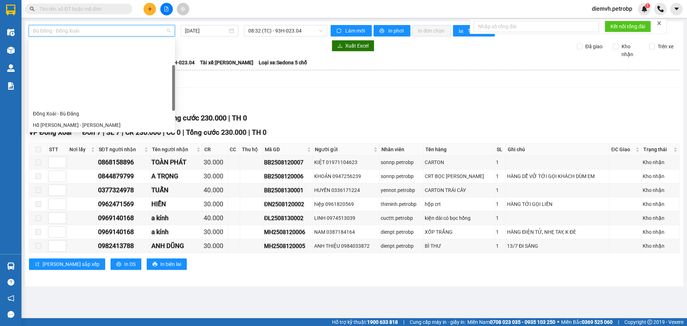
click at [63, 179] on div "[PERSON_NAME] - Đắk Ơ" at bounding box center [102, 183] width 138 height 8
type input "[DATE]"
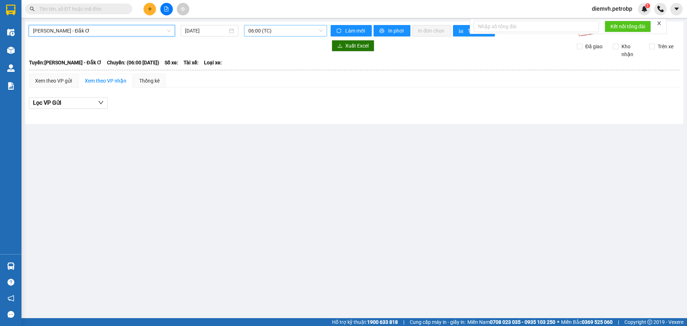
click at [278, 30] on span "06:00 (TC)" at bounding box center [285, 30] width 74 height 11
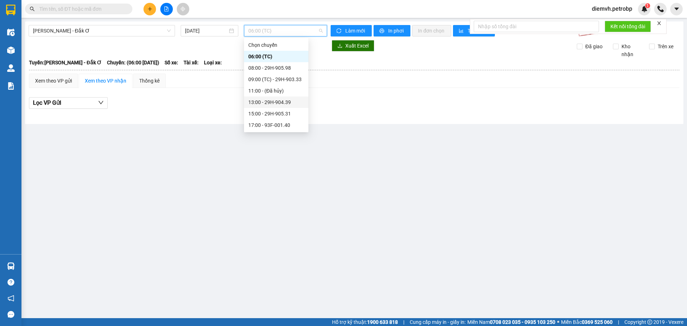
click at [278, 102] on div "13:00 - 29H-904.39" at bounding box center [276, 102] width 56 height 8
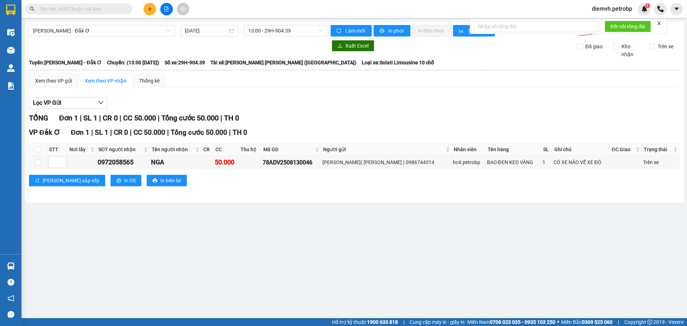
drag, startPoint x: 194, startPoint y: 62, endPoint x: 221, endPoint y: 60, distance: 27.2
click at [221, 60] on div "Tuyến: Hồ Chí Minh - Đắk Ơ Chuyến: (13:00 - 13/08/2025) Số xe: 29H-904.39 Tài x…" at bounding box center [354, 63] width 651 height 8
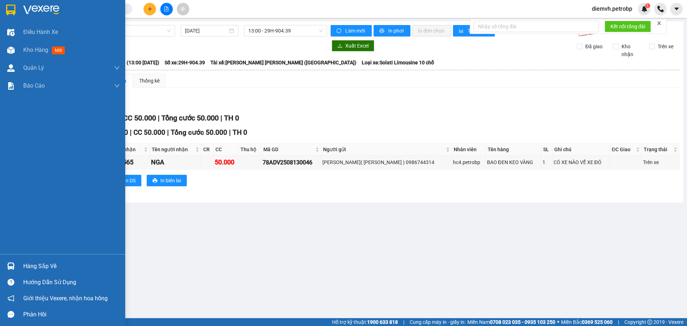
click at [32, 261] on div "Hàng sắp về" at bounding box center [71, 266] width 97 height 11
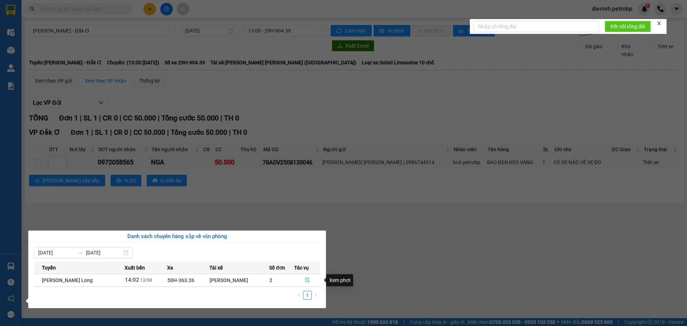
click at [308, 280] on icon "file-done" at bounding box center [307, 280] width 5 height 5
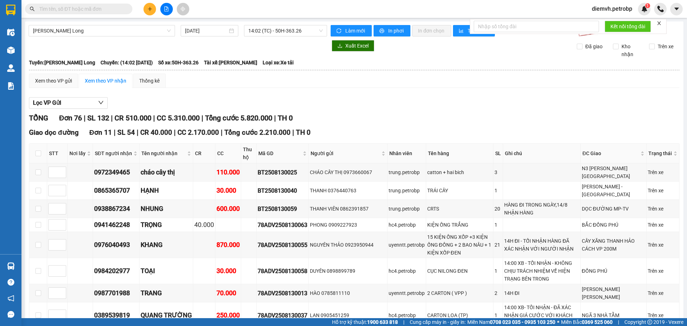
drag, startPoint x: 98, startPoint y: 226, endPoint x: 135, endPoint y: 226, distance: 36.9
